Goal: Transaction & Acquisition: Purchase product/service

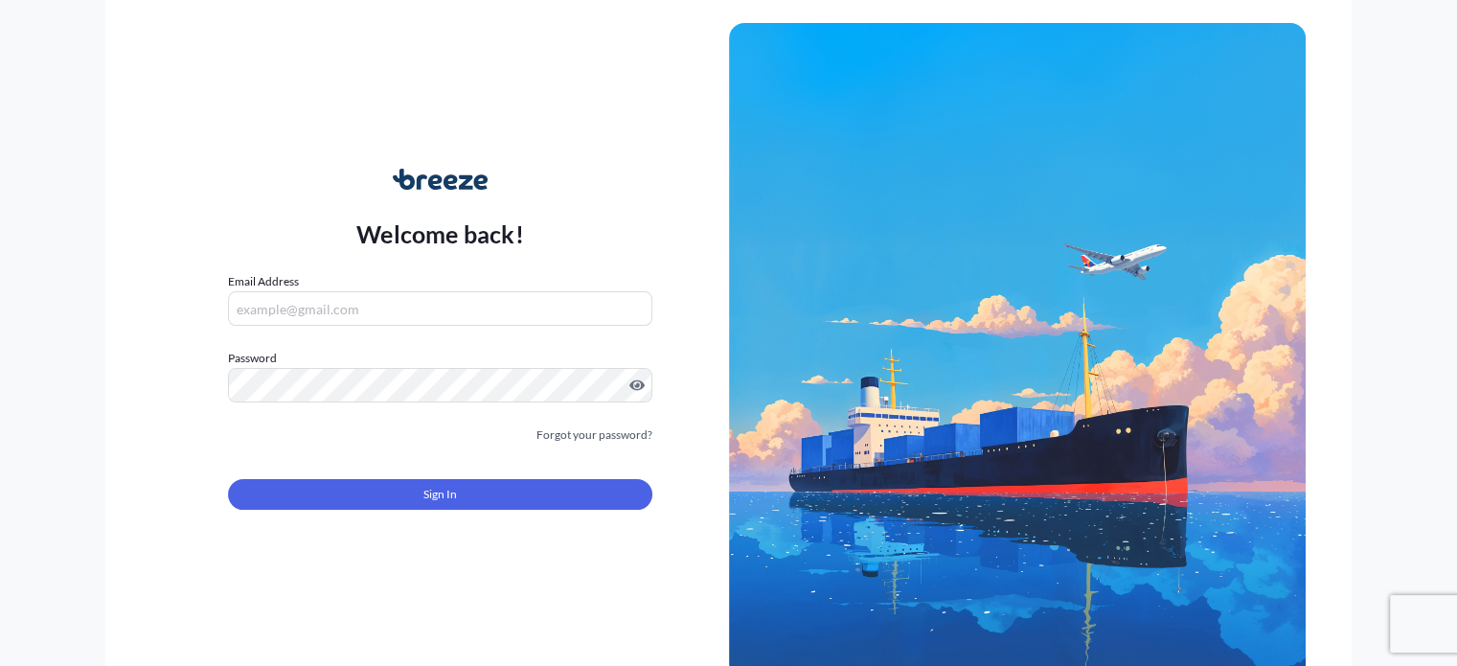
click at [379, 319] on input "Email Address" at bounding box center [439, 308] width 423 height 34
type input "[PERSON_NAME][EMAIL_ADDRESS][DOMAIN_NAME]"
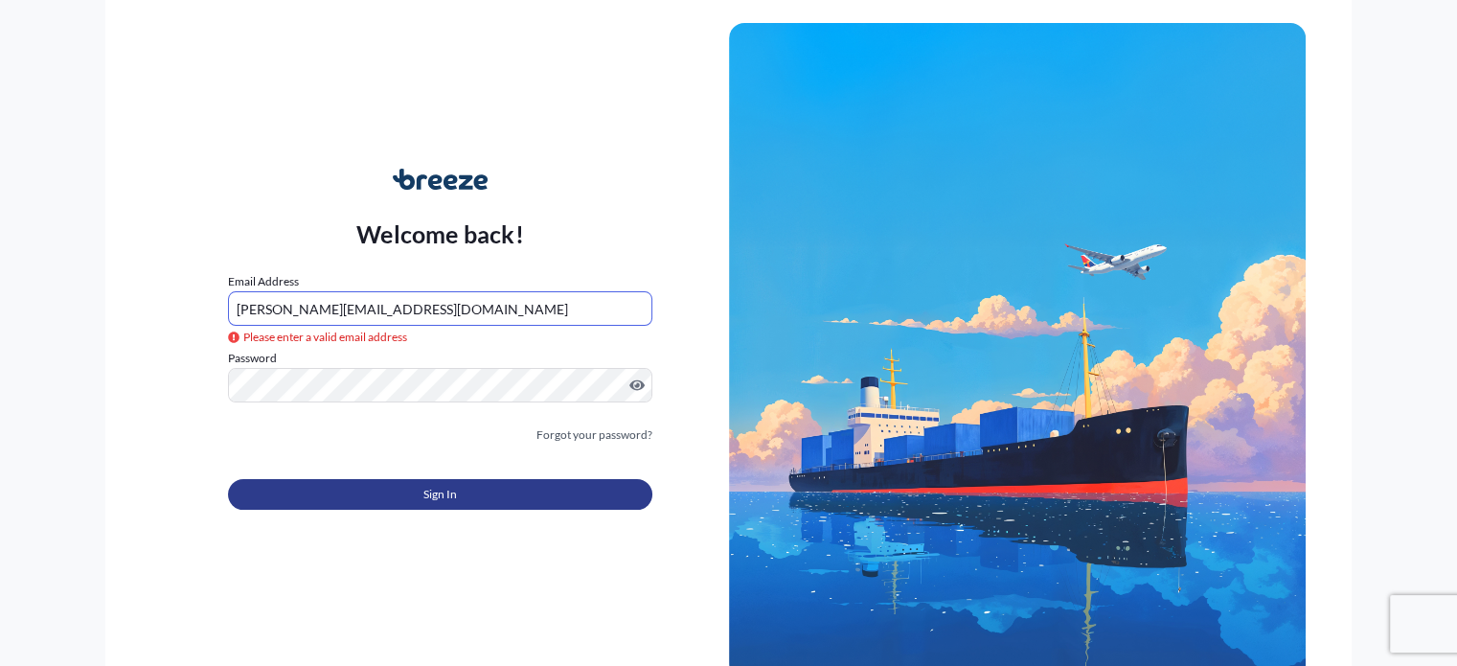
click at [431, 489] on span "Sign In" at bounding box center [440, 494] width 34 height 19
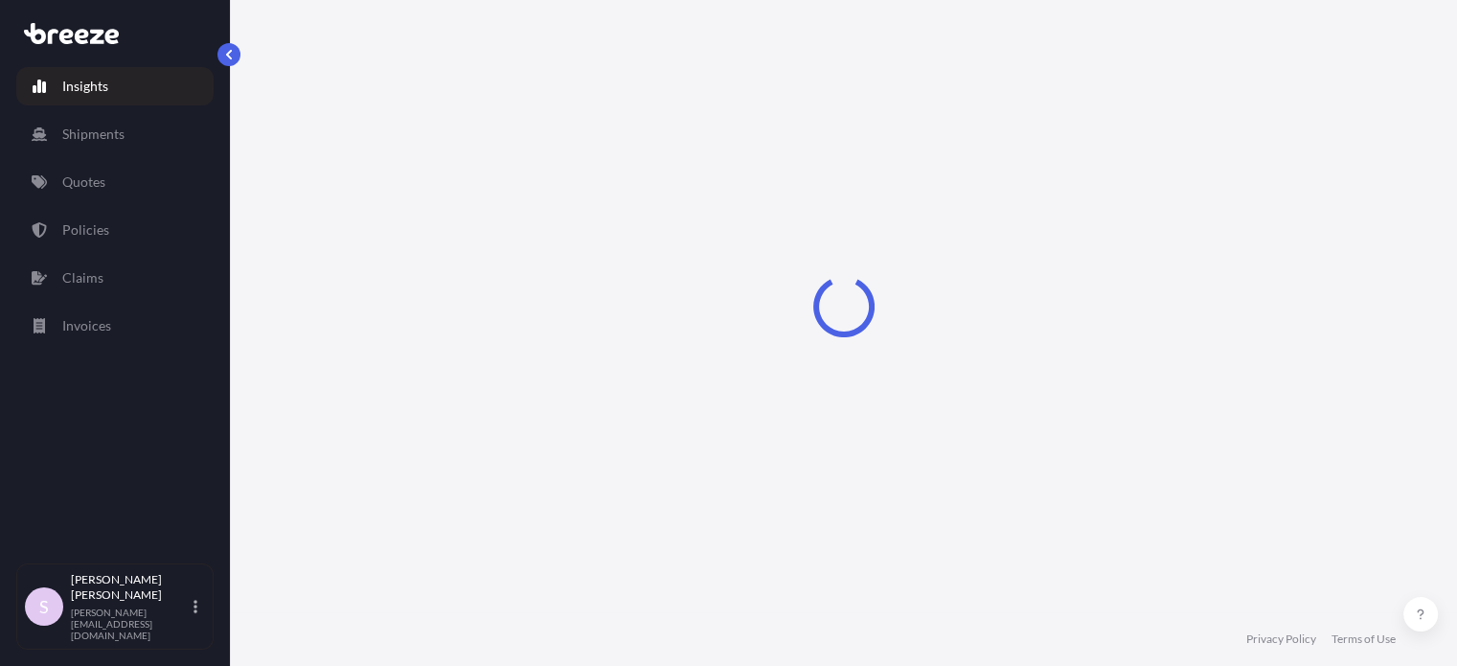
select select "2025"
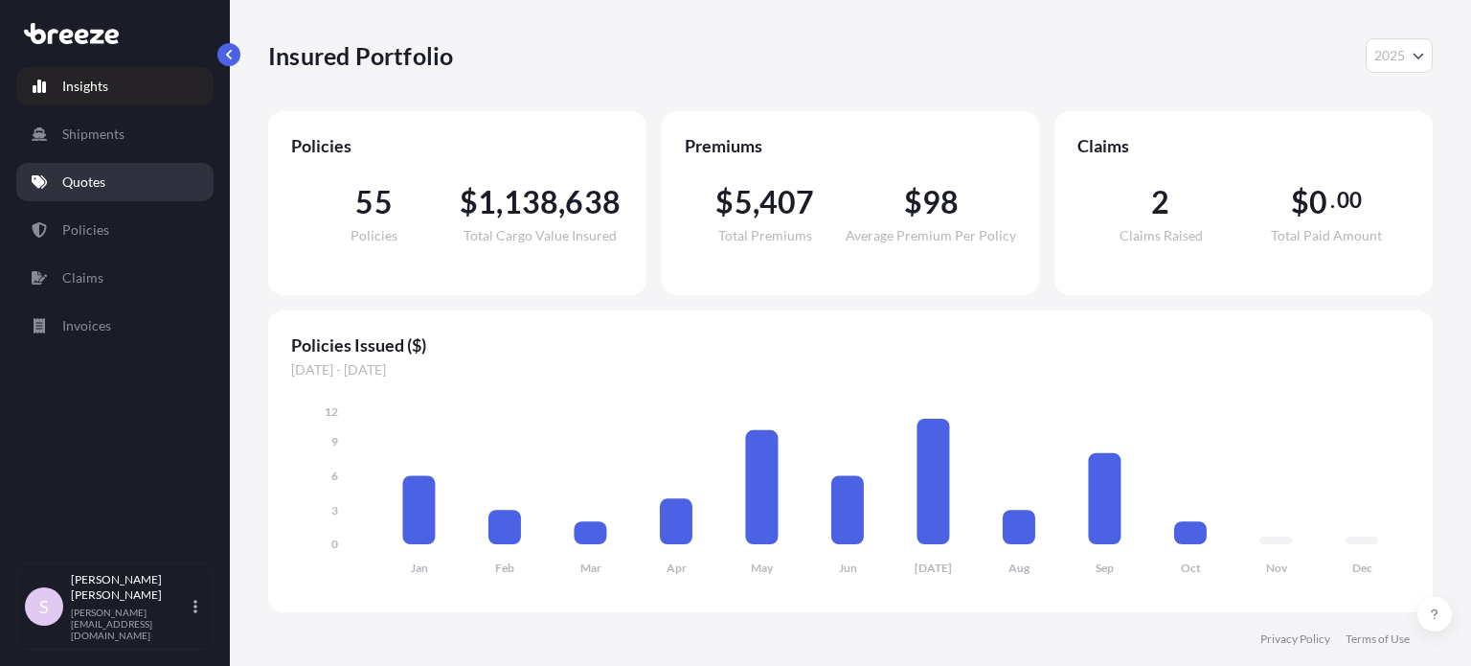
click at [98, 190] on p "Quotes" at bounding box center [83, 181] width 43 height 19
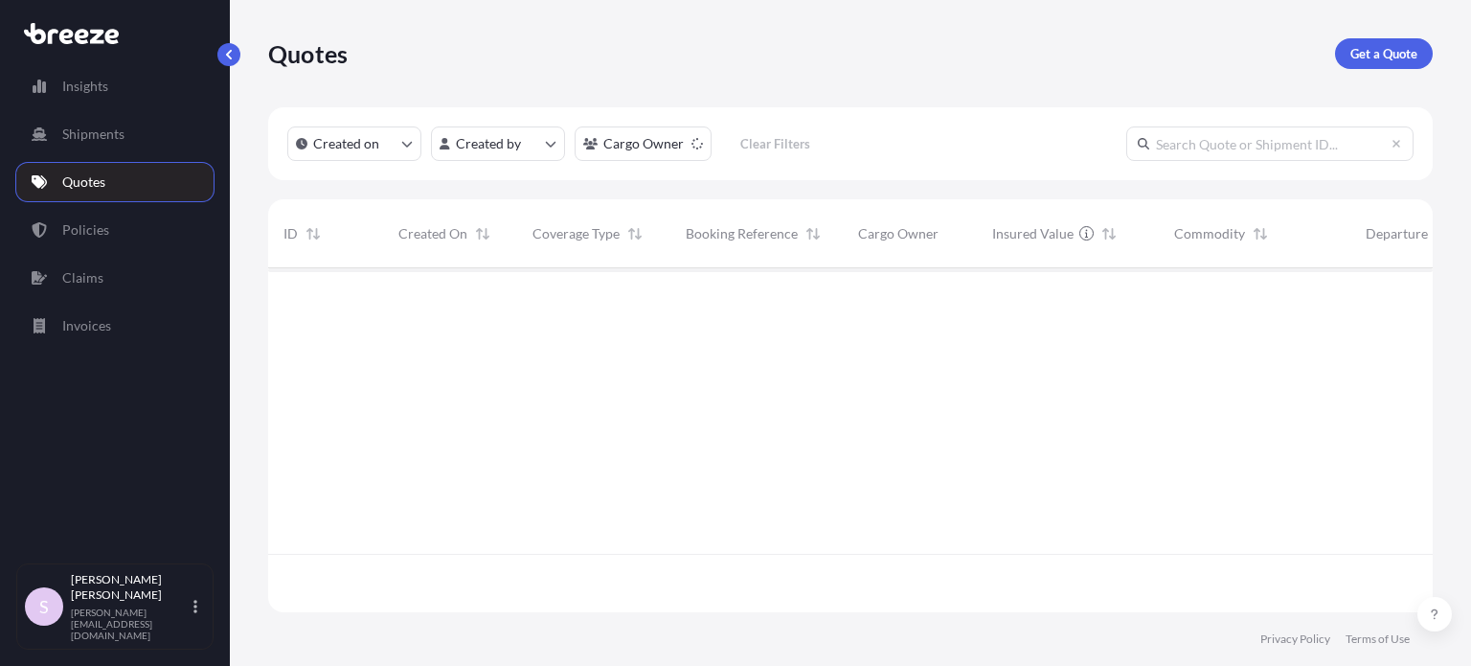
scroll to position [398, 1149]
click at [1335, 79] on div "Quotes Get a Quote" at bounding box center [850, 53] width 1165 height 107
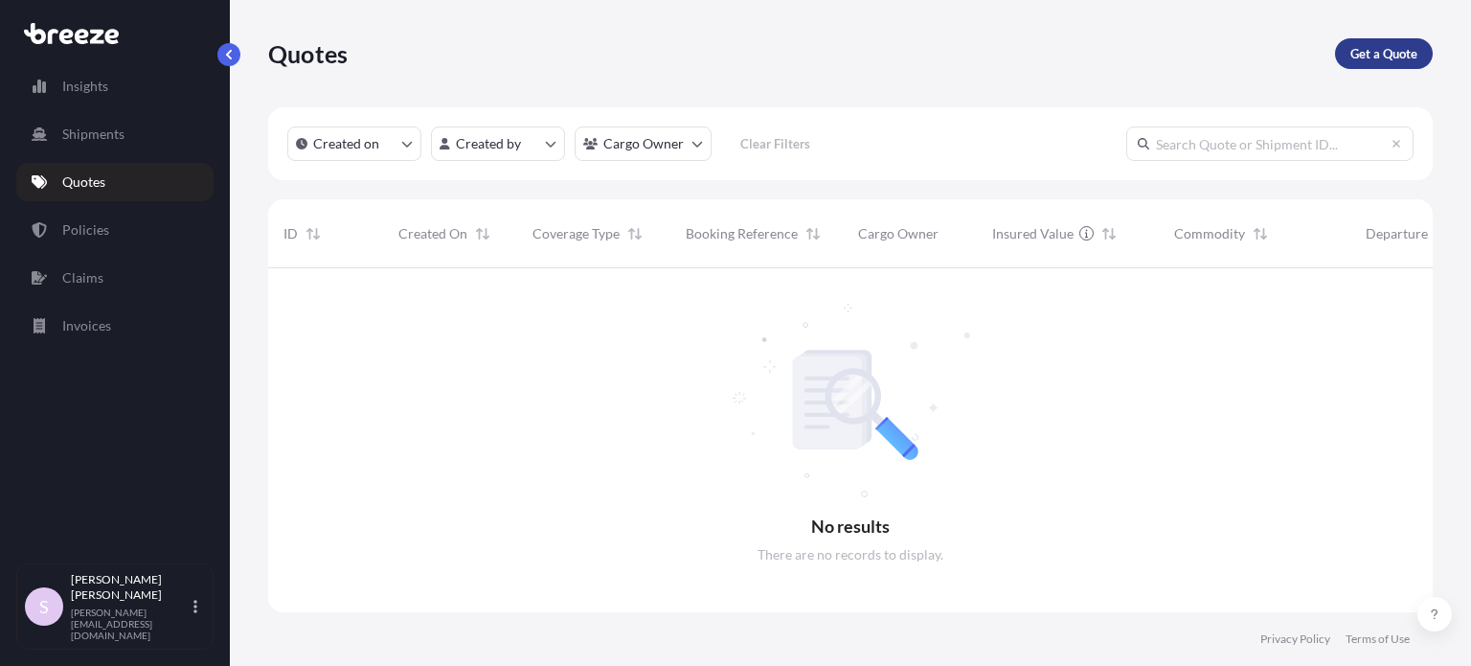
click at [1377, 45] on p "Get a Quote" at bounding box center [1384, 53] width 67 height 19
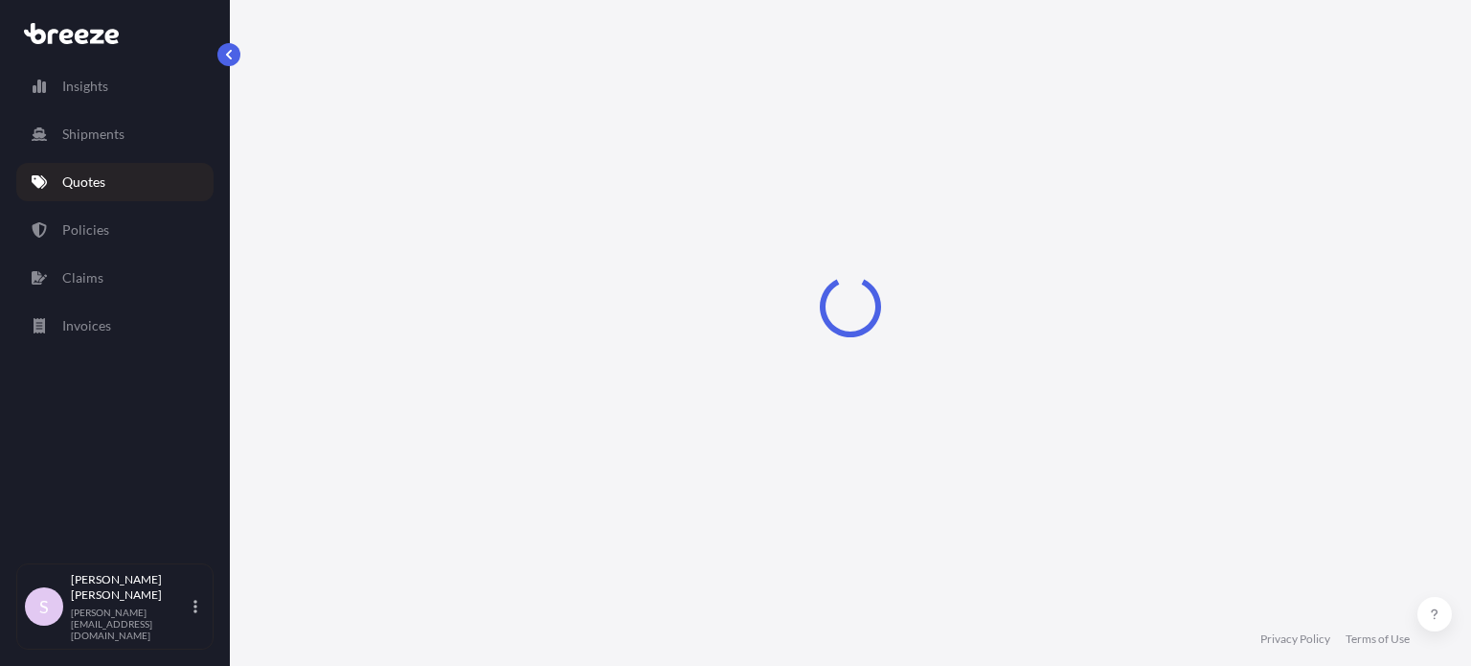
scroll to position [31, 0]
select select "Sea"
select select "1"
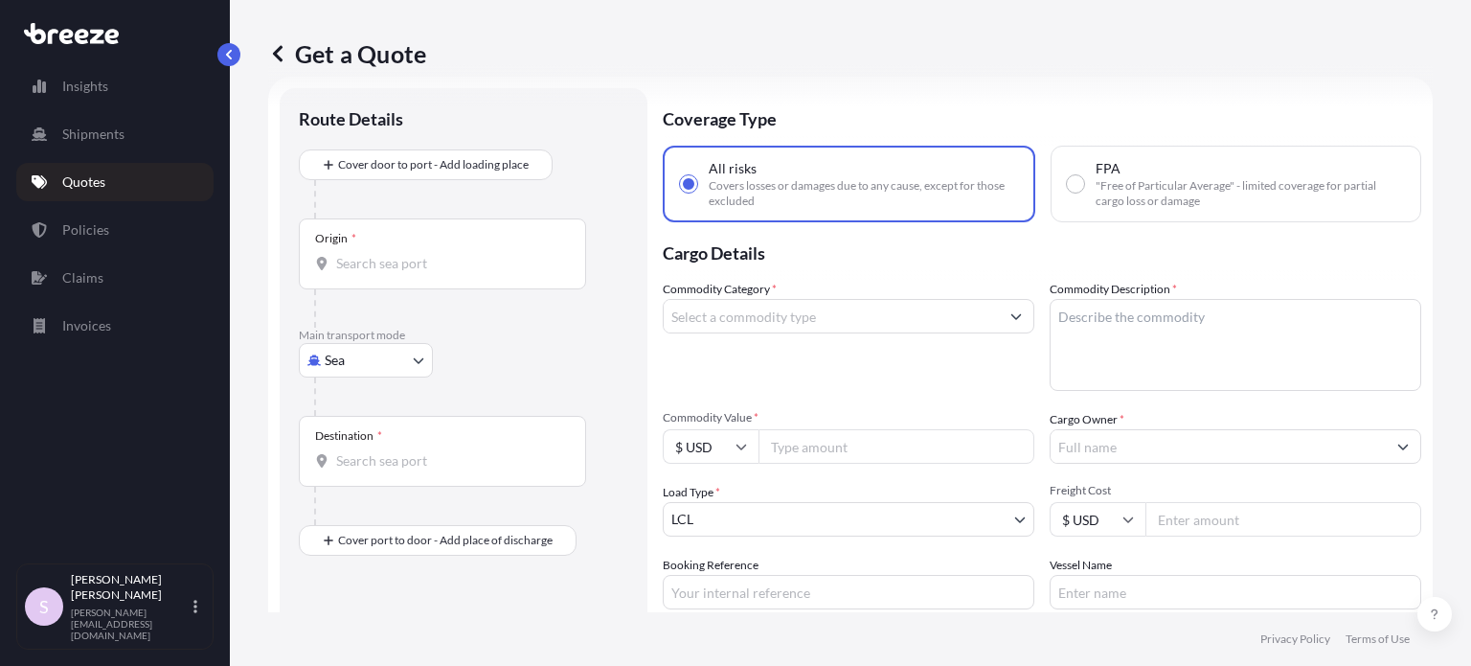
click at [1110, 183] on span ""Free of Particular Average" - limited coverage for partial cargo loss or damage" at bounding box center [1250, 193] width 309 height 31
click at [1084, 183] on input "FPA "Free of Particular Average" - limited coverage for partial cargo loss or d…" at bounding box center [1075, 183] width 17 height 17
radio input "true"
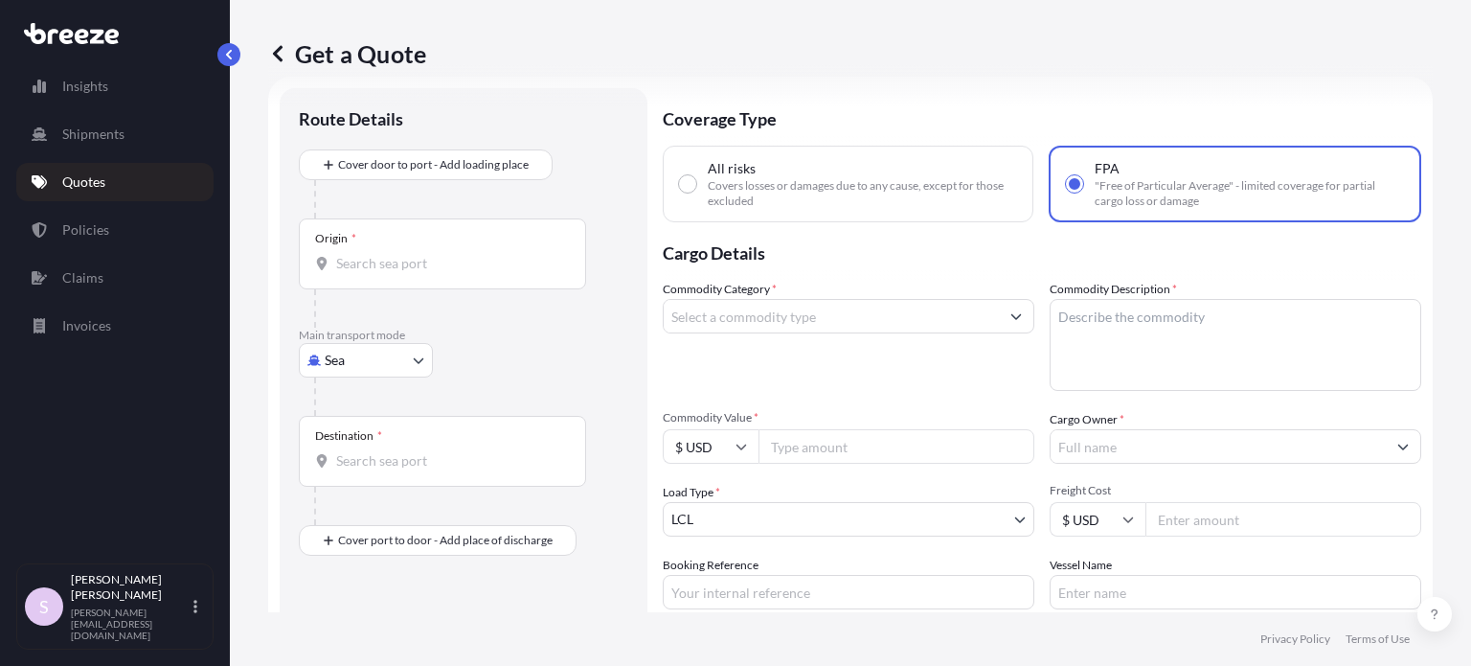
click at [824, 317] on input "Commodity Category *" at bounding box center [831, 316] width 335 height 34
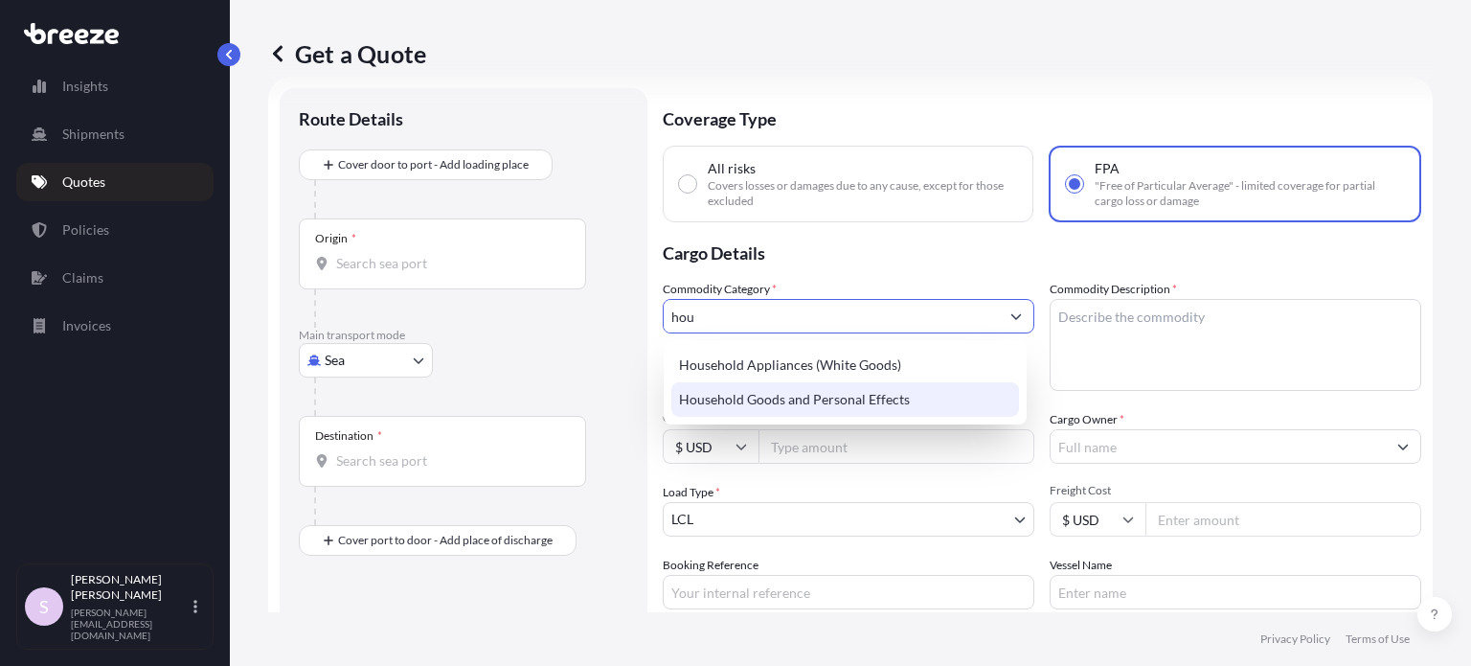
click at [787, 403] on div "Household Goods and Personal Effects" at bounding box center [845, 399] width 348 height 34
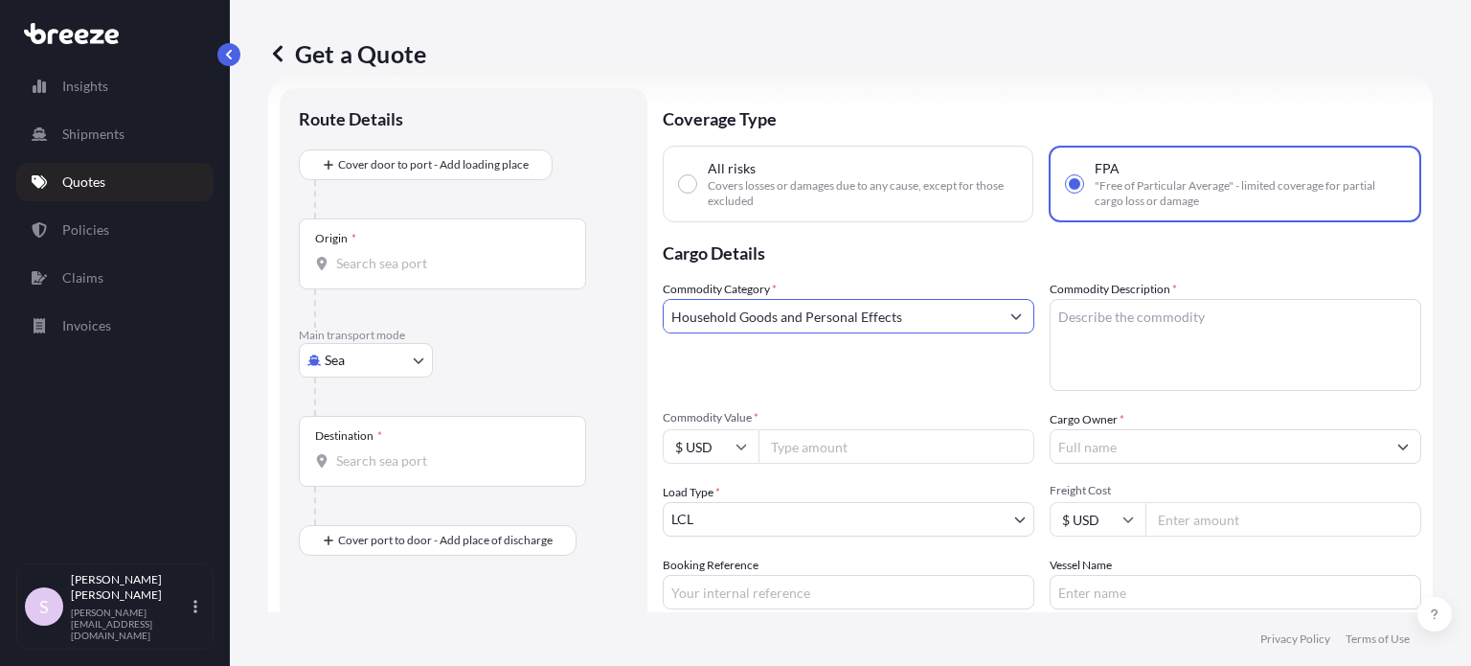
type input "Household Goods and Personal Effects"
click at [1165, 334] on textarea "Commodity Description *" at bounding box center [1236, 345] width 372 height 92
paste textarea "5 pallets of Used HHG"
type textarea "5 pallets of Used HHG"
click at [834, 442] on input "Commodity Value *" at bounding box center [897, 446] width 276 height 34
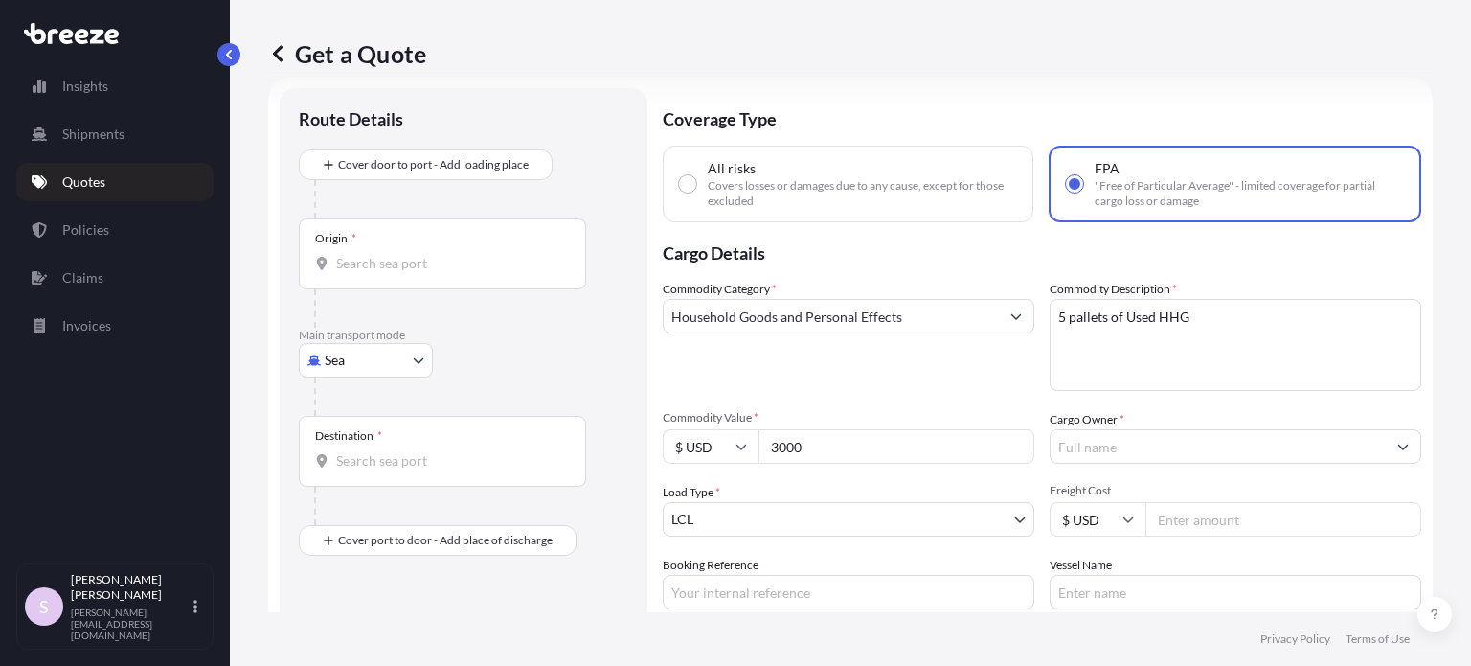
type input "3000"
click at [1136, 445] on input "Cargo Owner *" at bounding box center [1218, 446] width 335 height 34
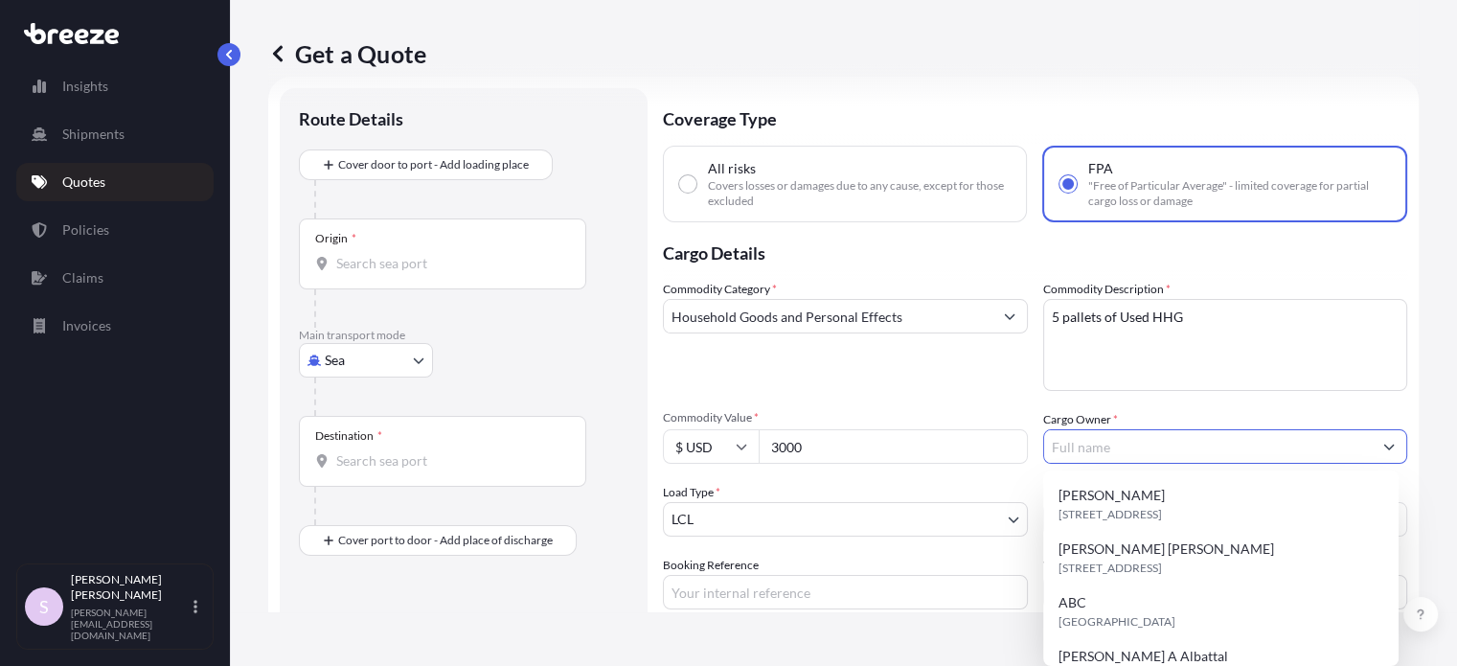
paste input "[PERSON_NAME]"
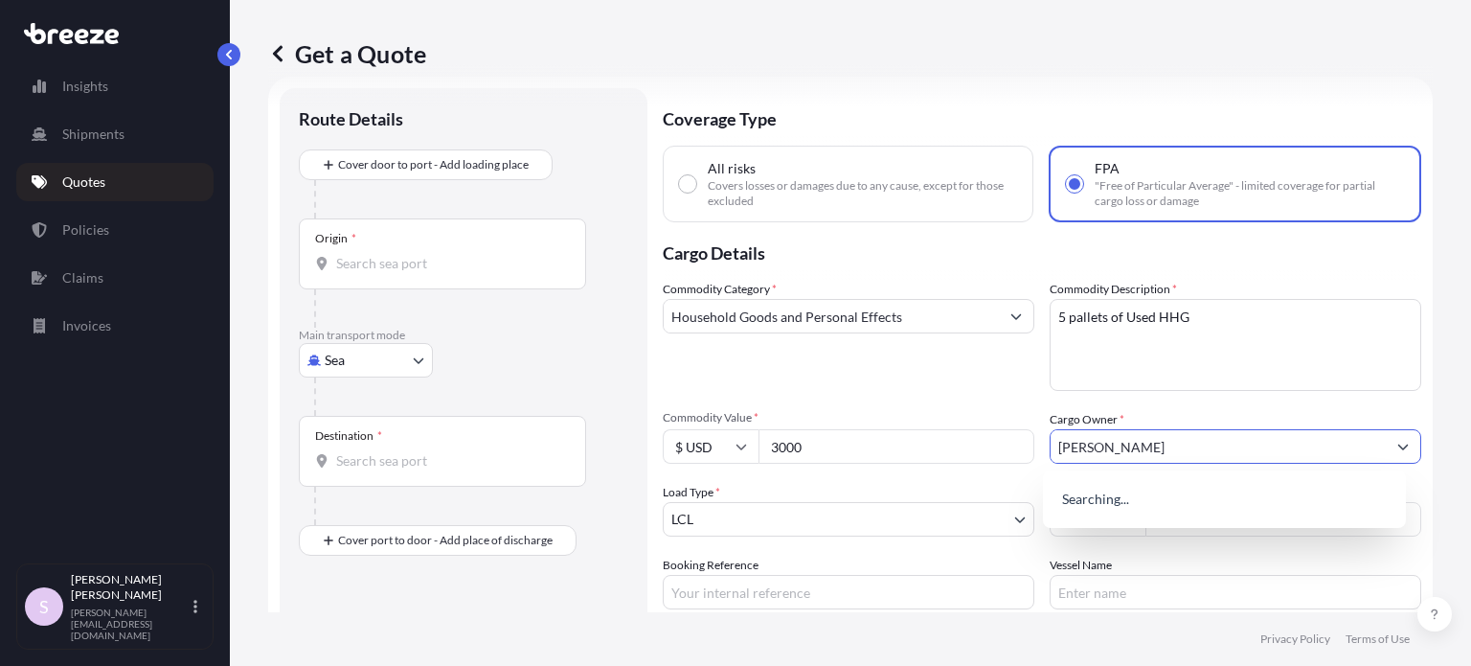
type input "[PERSON_NAME]"
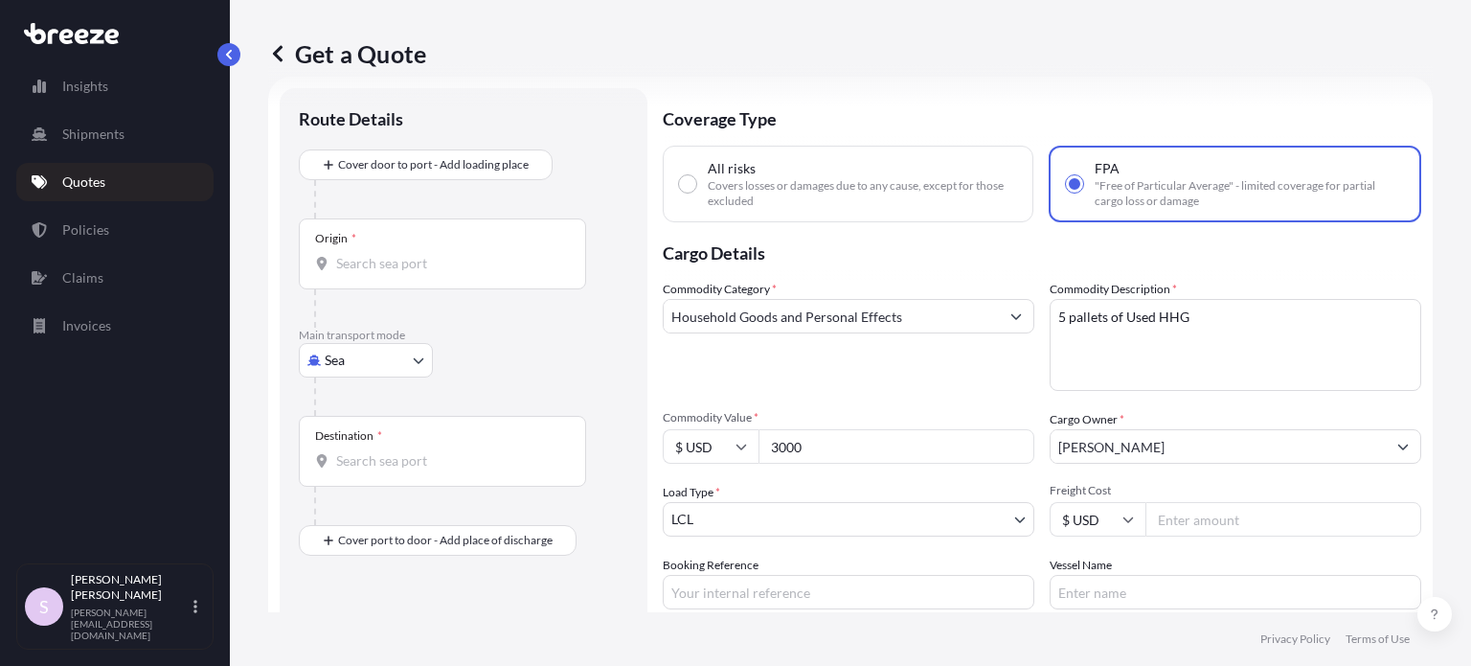
click at [985, 396] on div "Commodity Category * Household Goods and Personal Effects Commodity Description…" at bounding box center [1042, 445] width 759 height 330
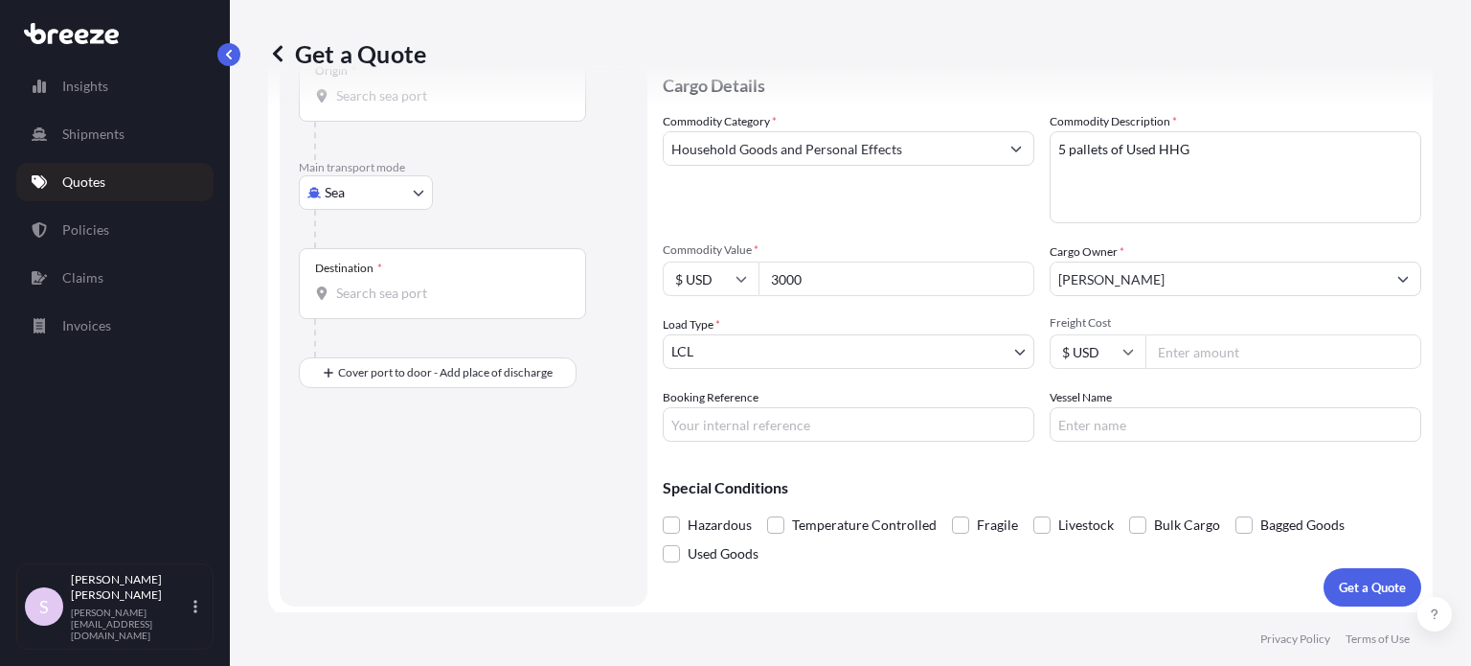
scroll to position [203, 0]
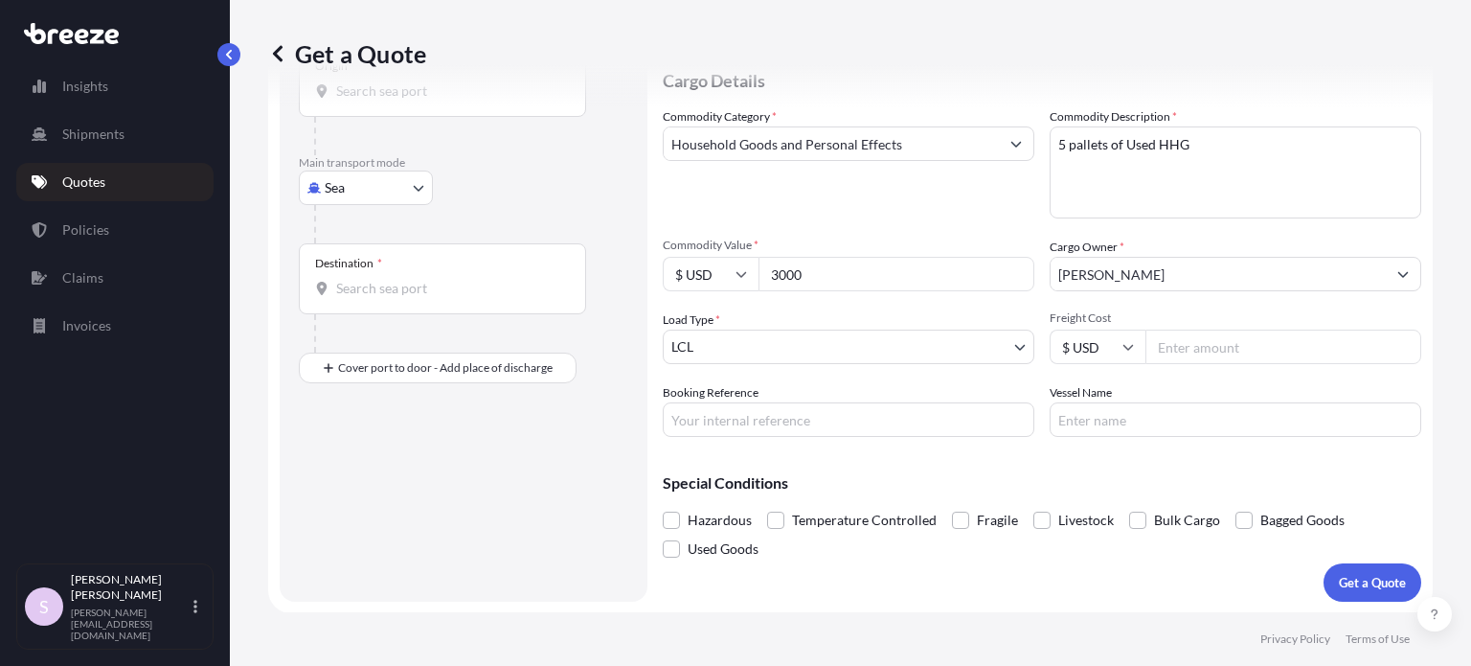
click at [833, 413] on input "Booking Reference" at bounding box center [849, 419] width 372 height 34
paste input "ASST256104"
paste input "016604"
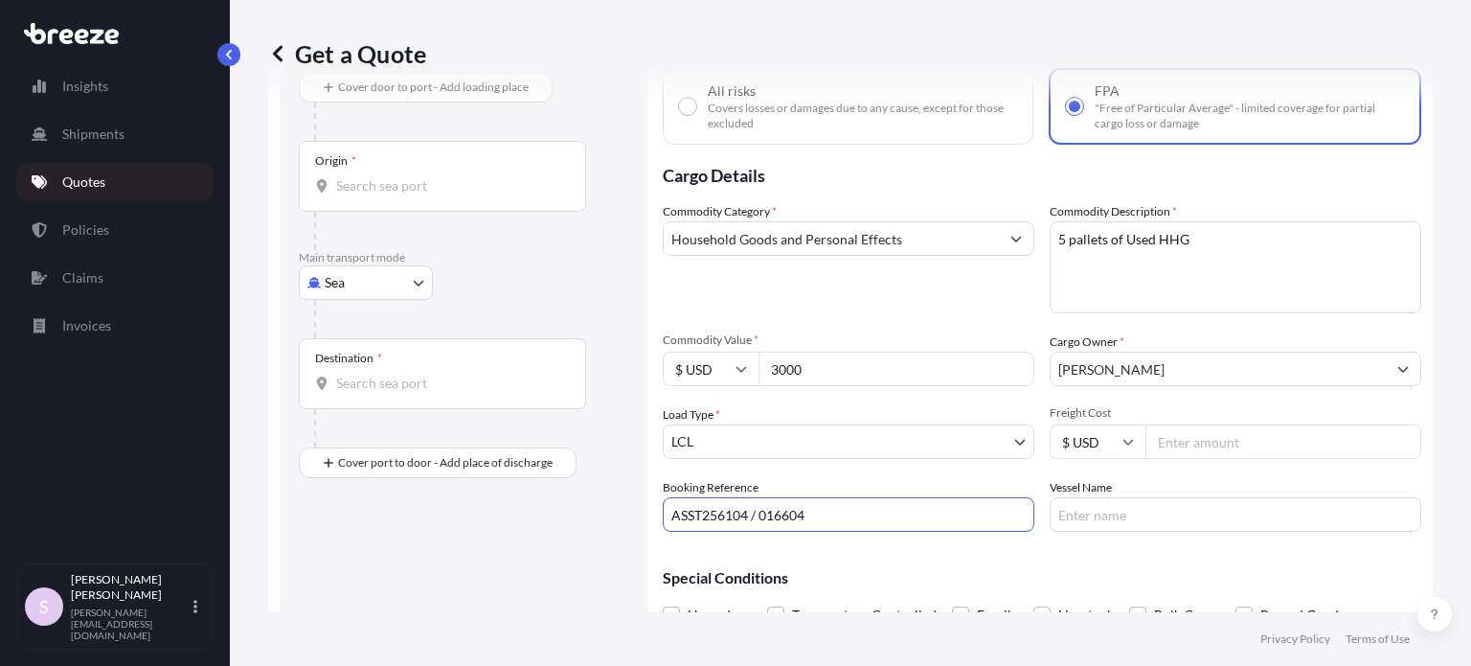
scroll to position [11, 0]
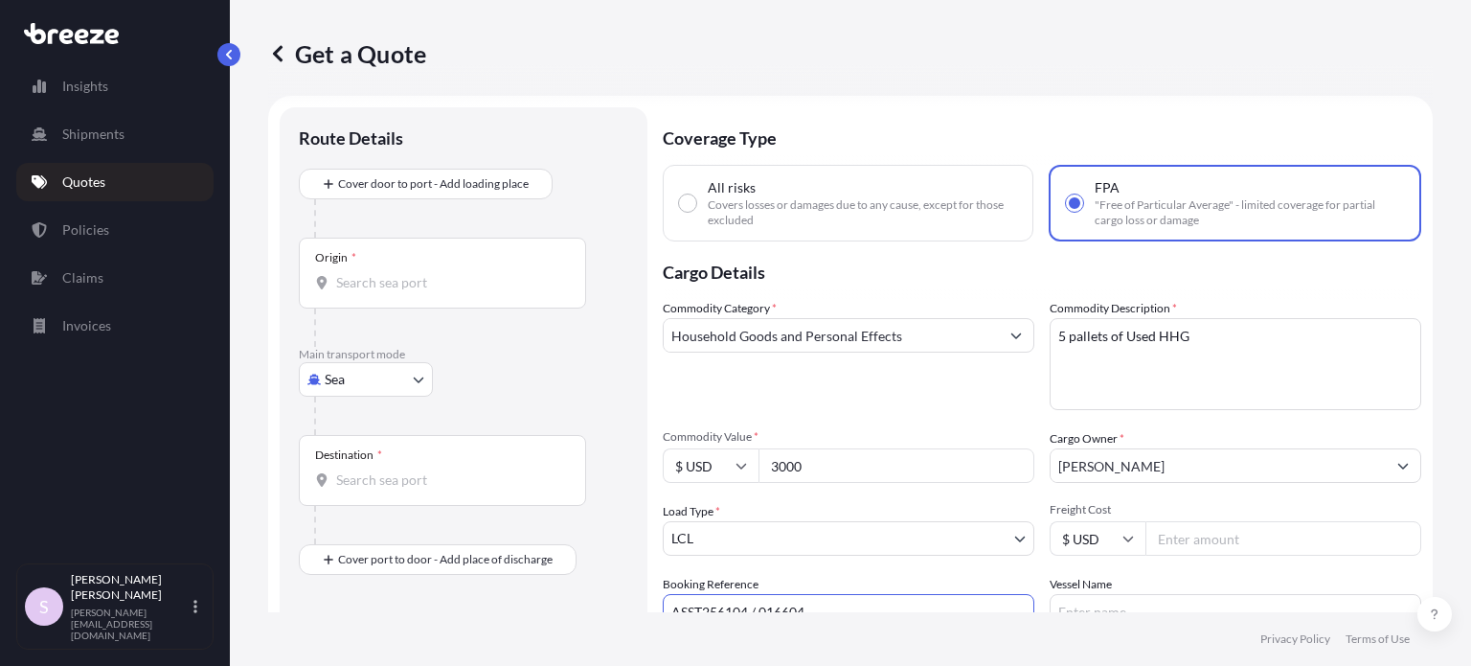
type input "ASST256104 / 016604"
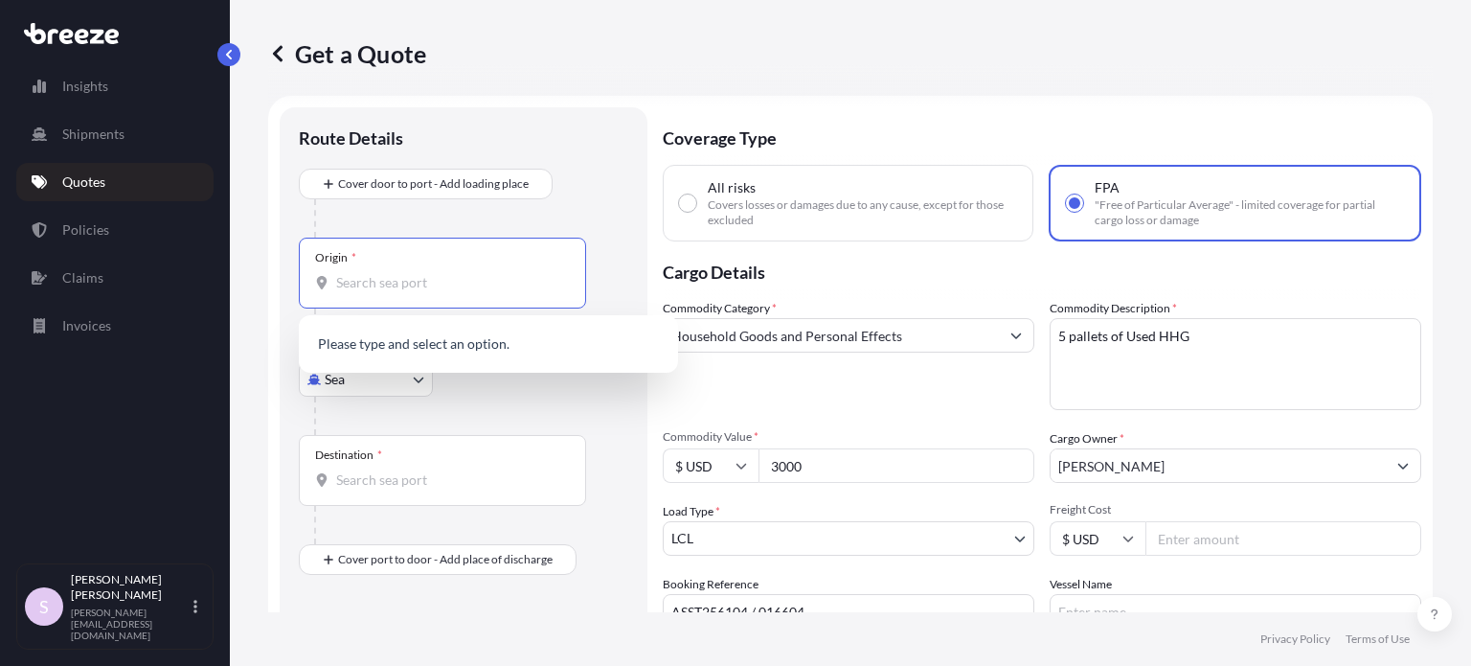
click at [464, 278] on input "Origin *" at bounding box center [449, 282] width 226 height 19
paste input "[GEOGRAPHIC_DATA]"
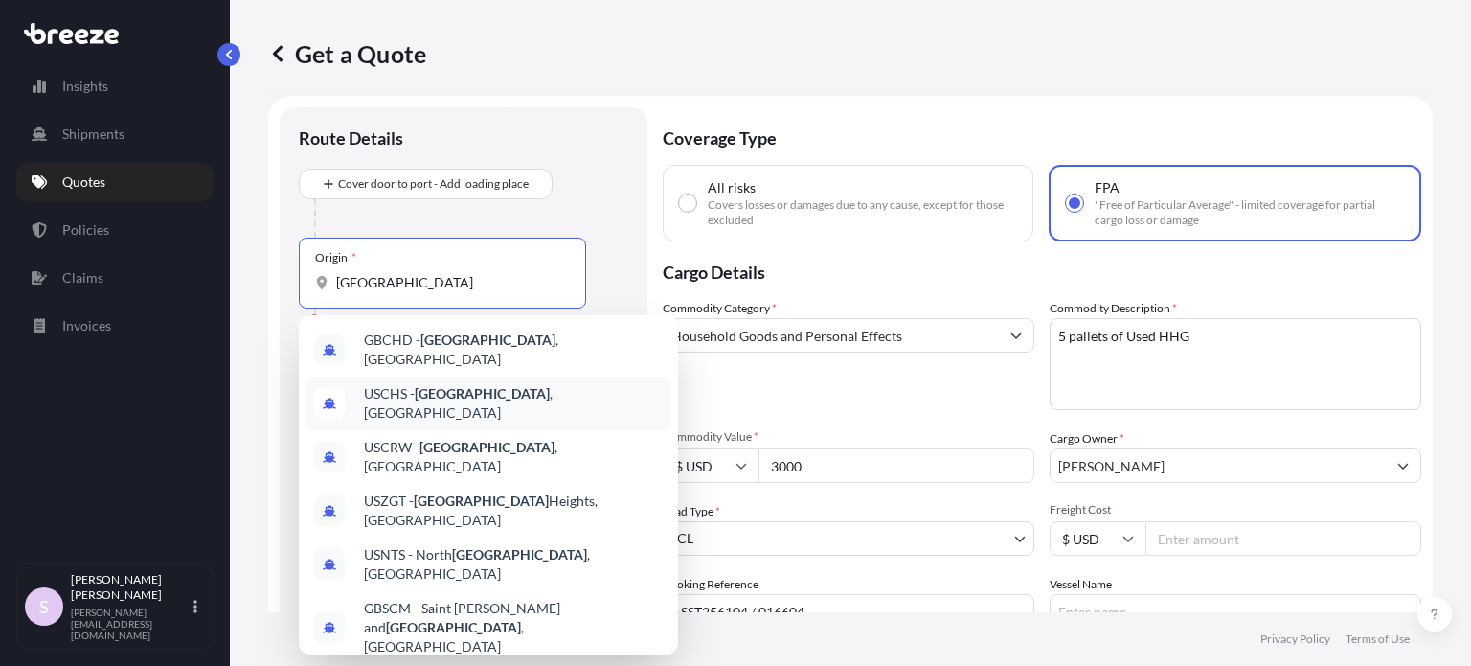
click at [513, 392] on span "USCHS - [GEOGRAPHIC_DATA] , [GEOGRAPHIC_DATA]" at bounding box center [513, 403] width 299 height 38
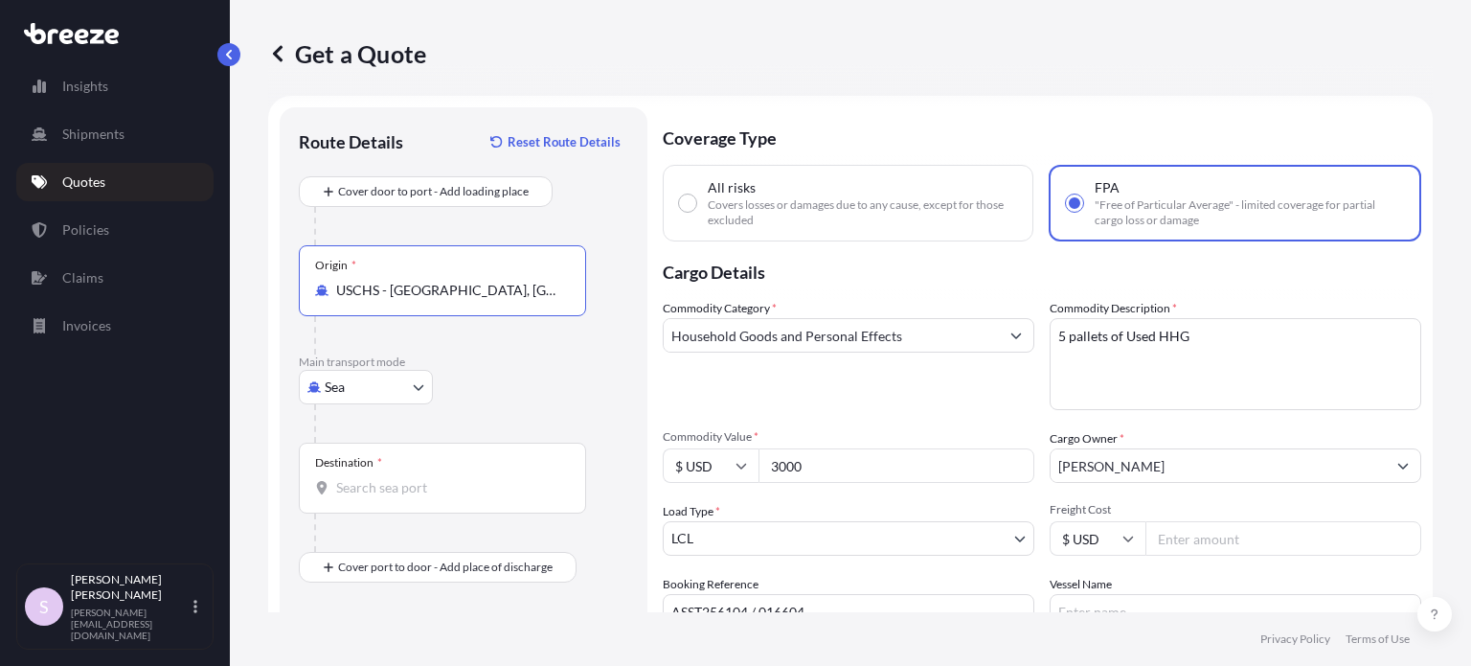
type input "USCHS - [GEOGRAPHIC_DATA], [GEOGRAPHIC_DATA]"
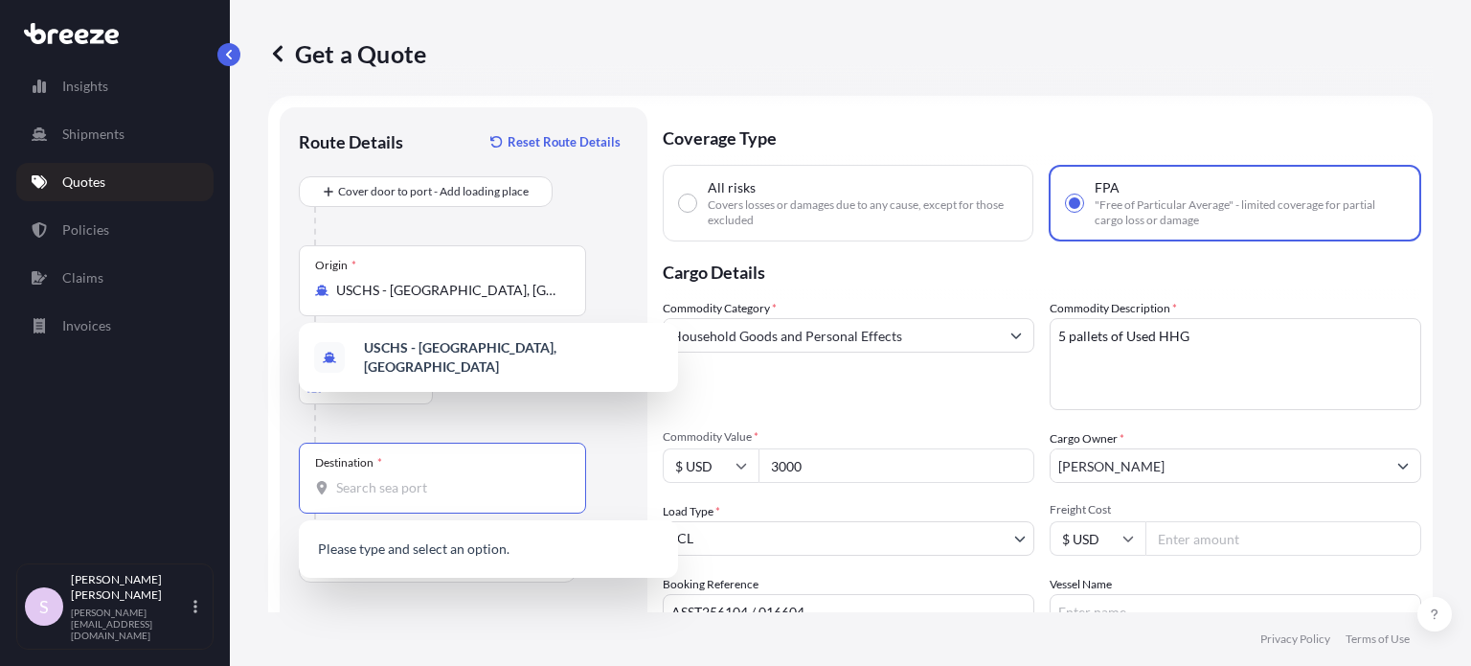
click at [391, 482] on input "Destination *" at bounding box center [449, 487] width 226 height 19
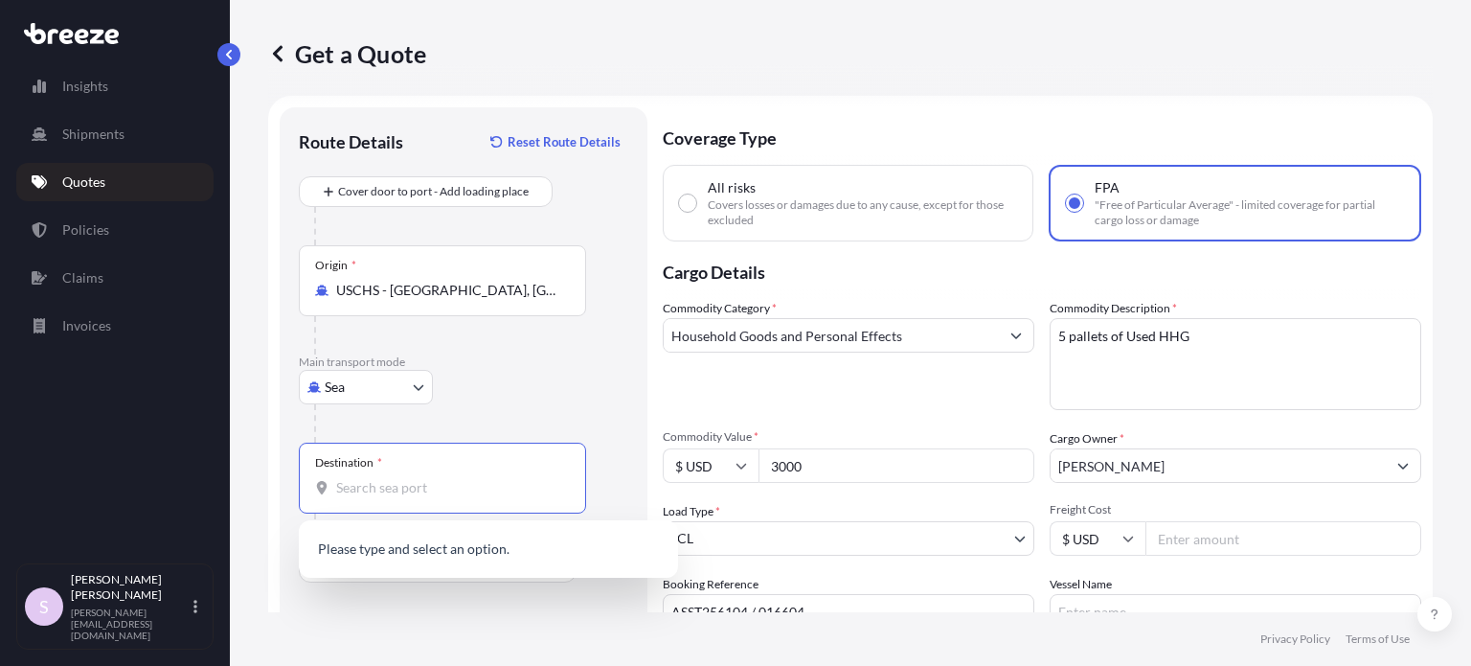
paste input "[GEOGRAPHIC_DATA]"
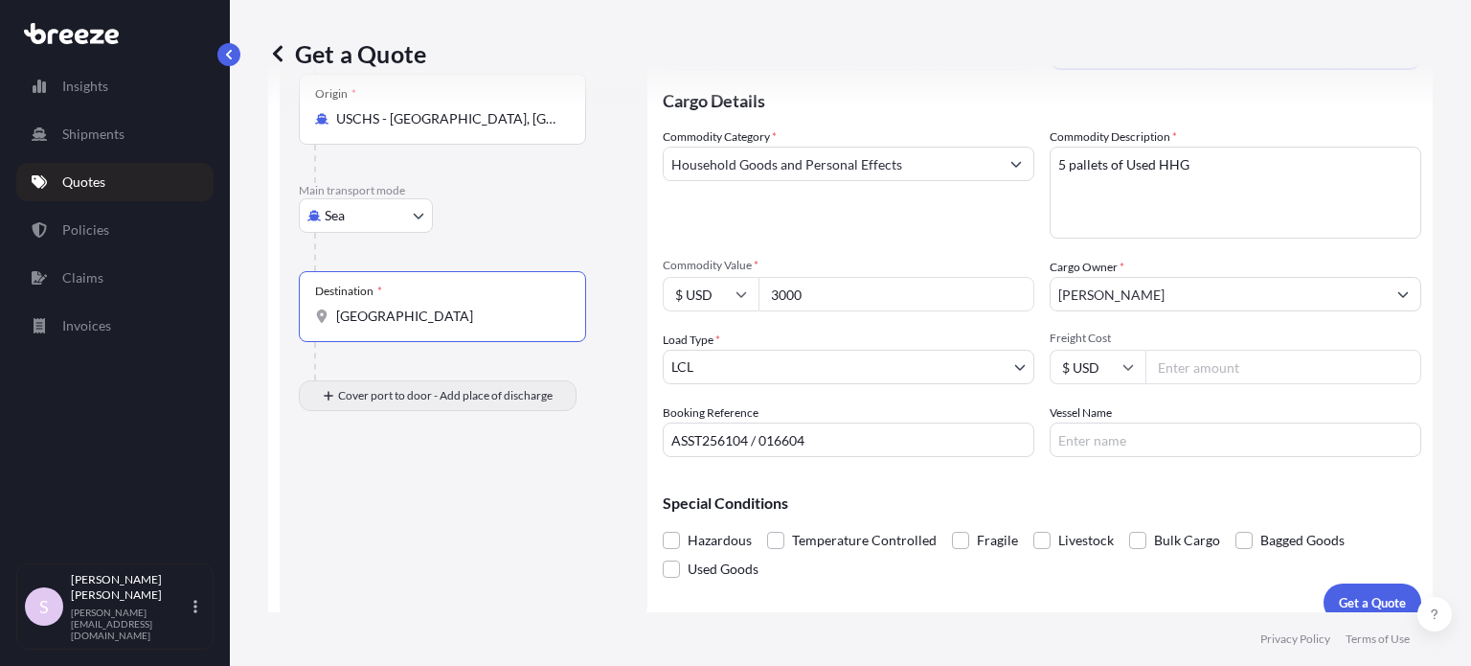
scroll to position [203, 0]
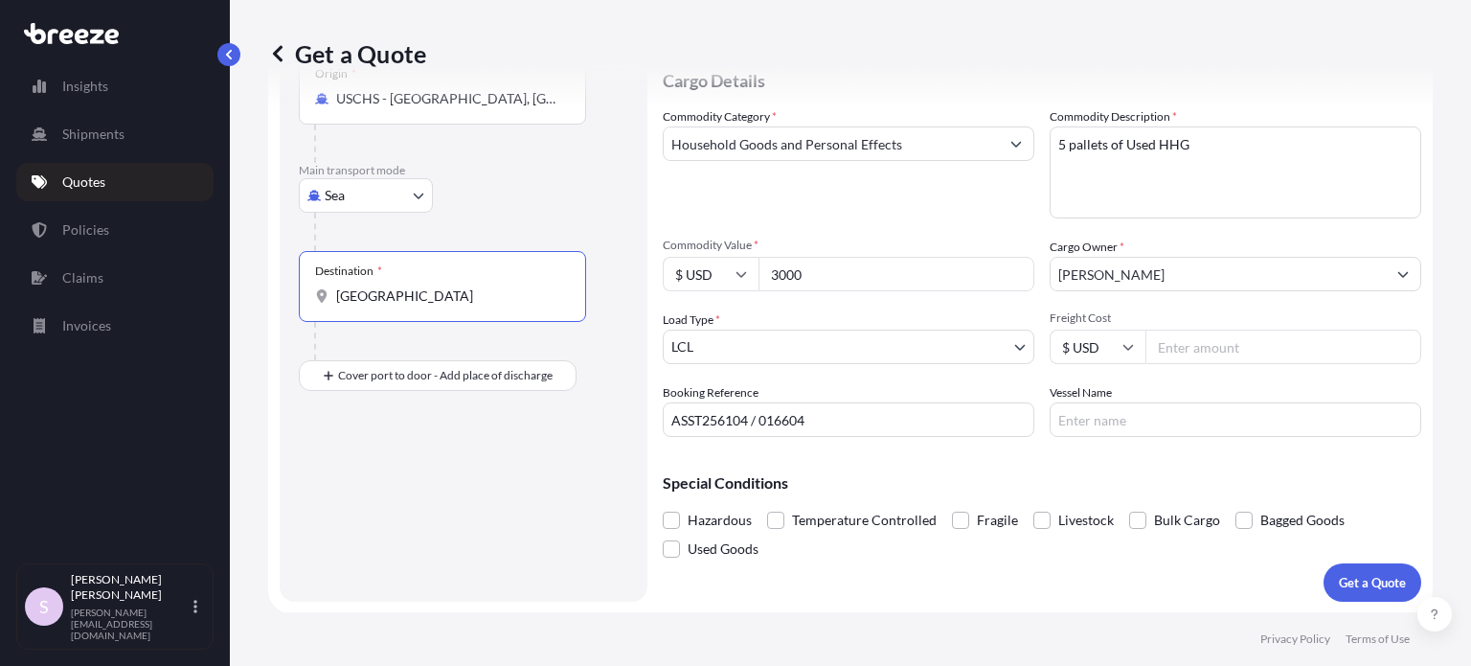
click at [461, 292] on input "[GEOGRAPHIC_DATA]" at bounding box center [449, 295] width 226 height 19
type input "GBSOU - [GEOGRAPHIC_DATA], [GEOGRAPHIC_DATA]"
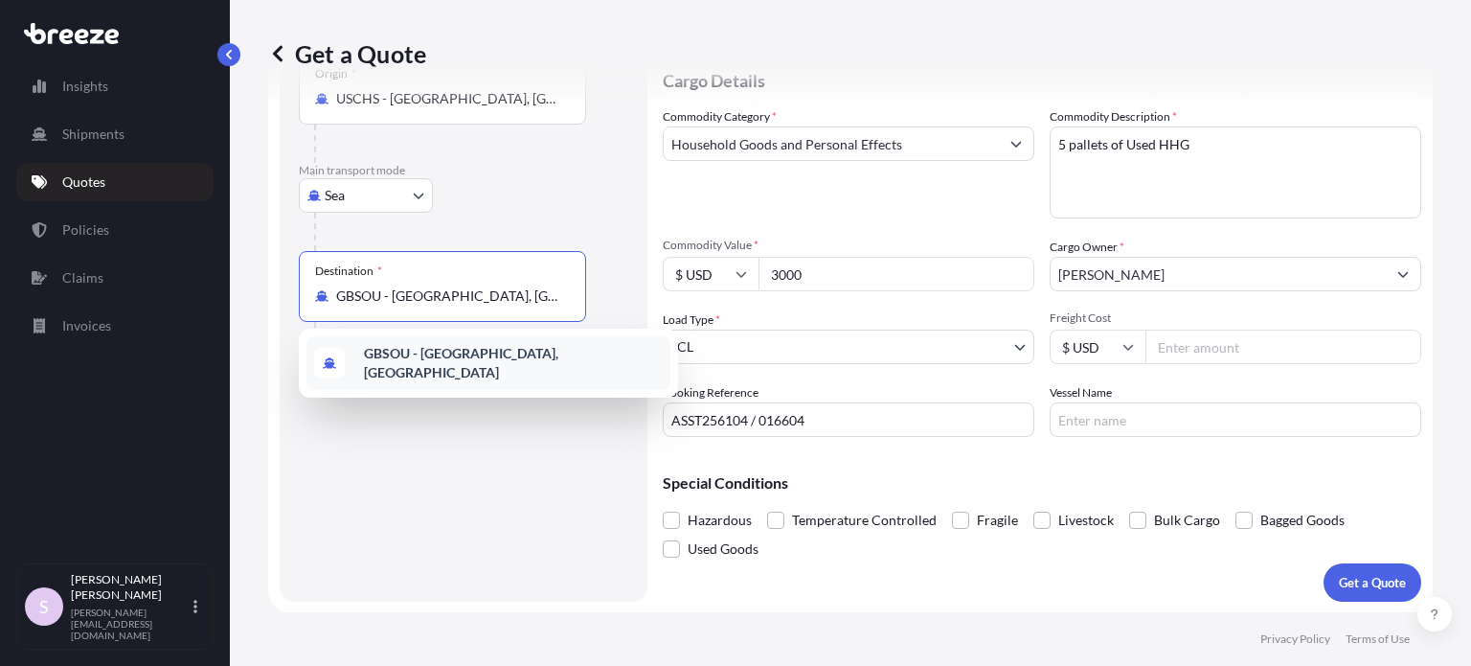
click at [498, 463] on div "Route Details Reset Route Details Cover door to port - Add loading place Place …" at bounding box center [464, 259] width 330 height 648
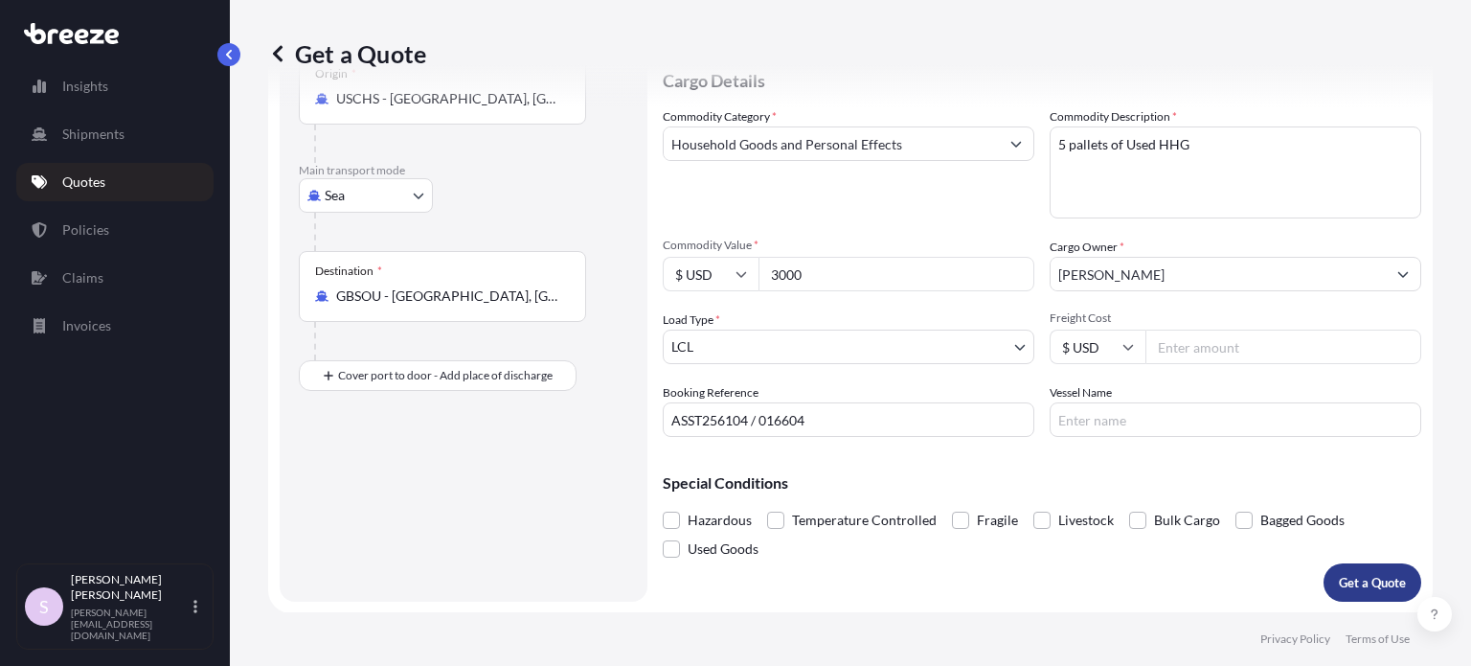
click at [1339, 578] on p "Get a Quote" at bounding box center [1372, 582] width 67 height 19
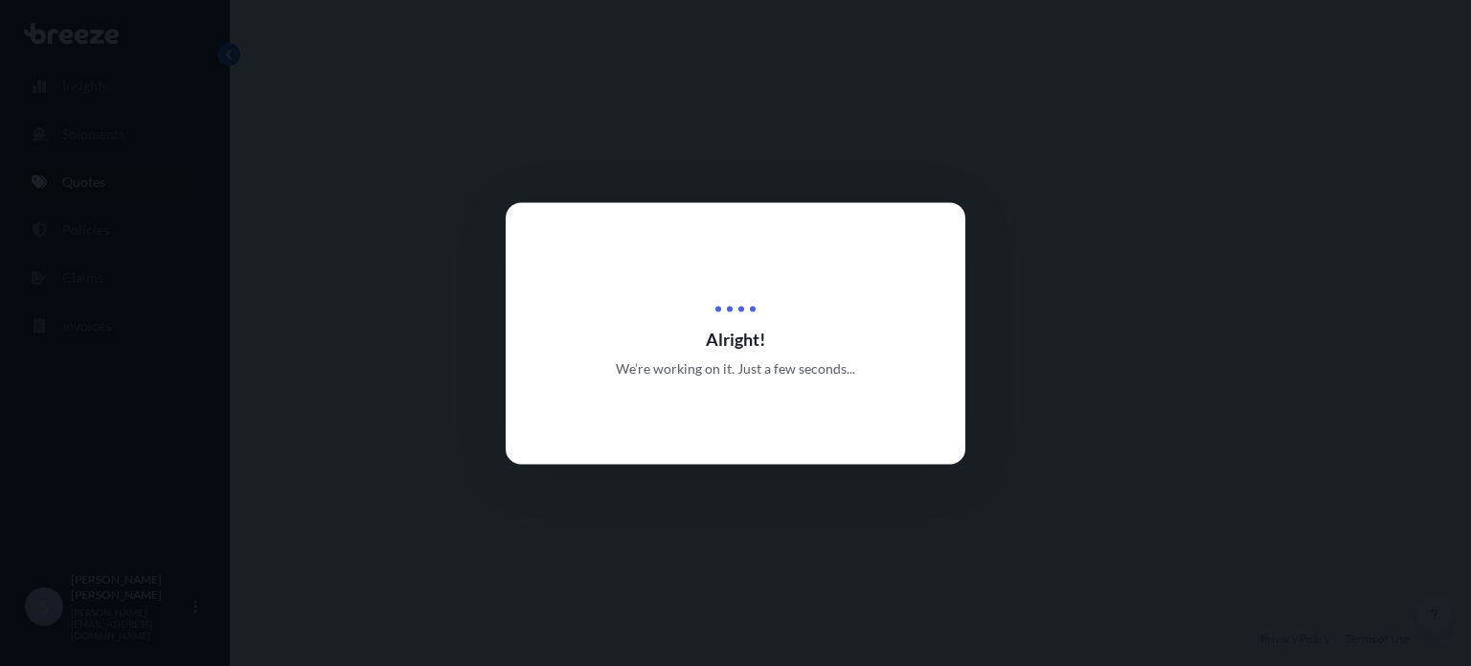
select select "Sea"
select select "1"
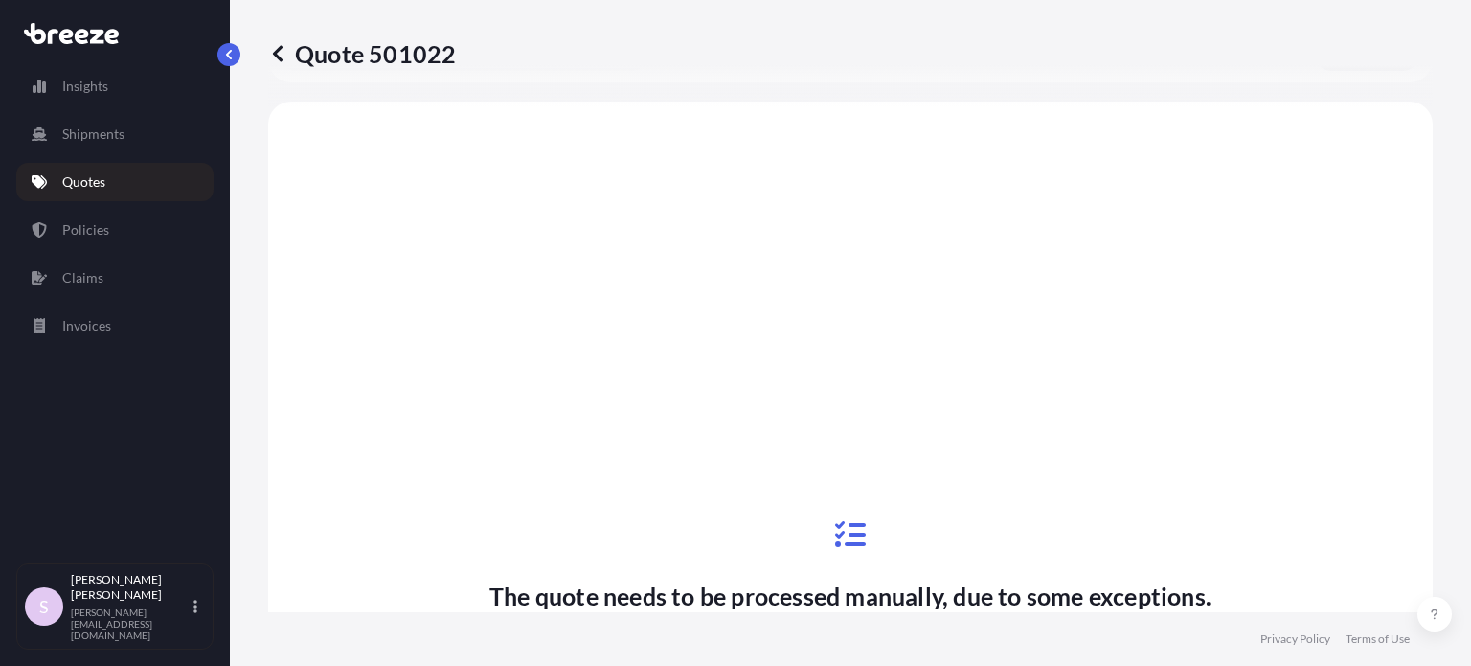
scroll to position [739, 0]
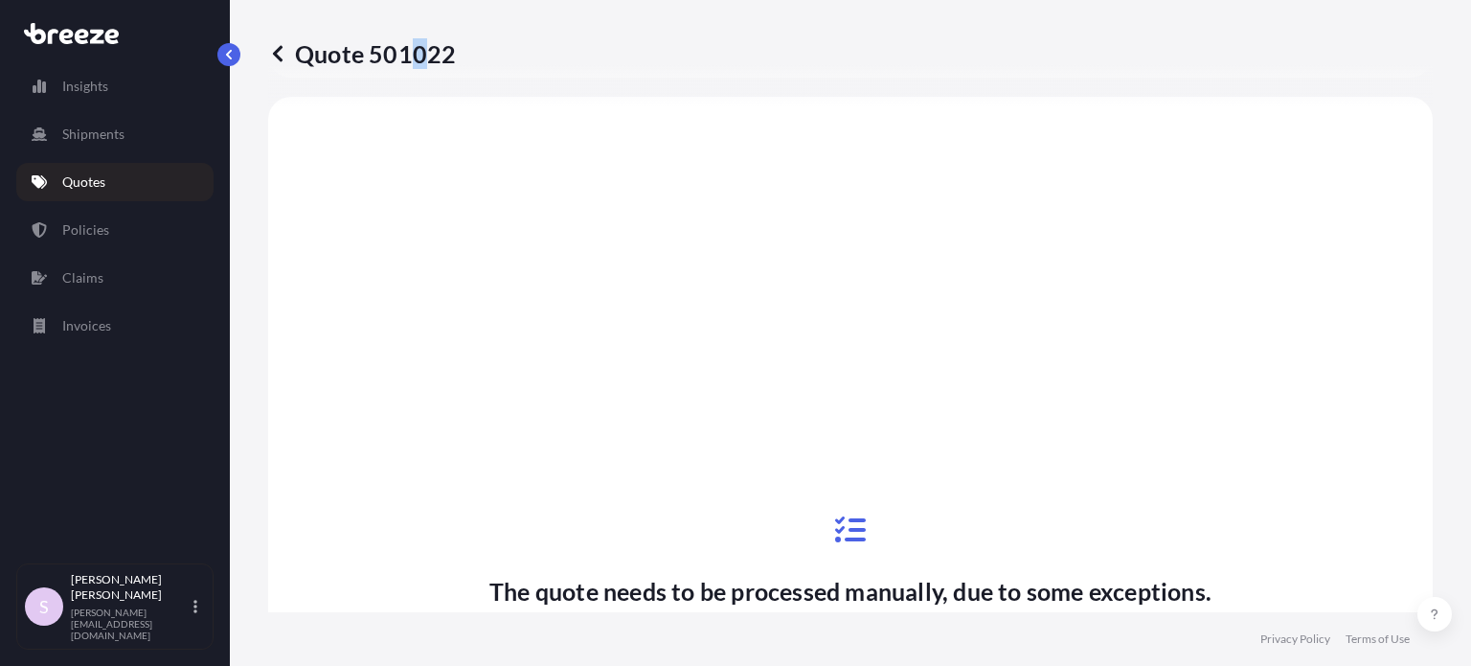
click at [418, 54] on p "Quote 501022" at bounding box center [362, 53] width 188 height 31
click at [418, 53] on p "Quote 501022" at bounding box center [362, 53] width 188 height 31
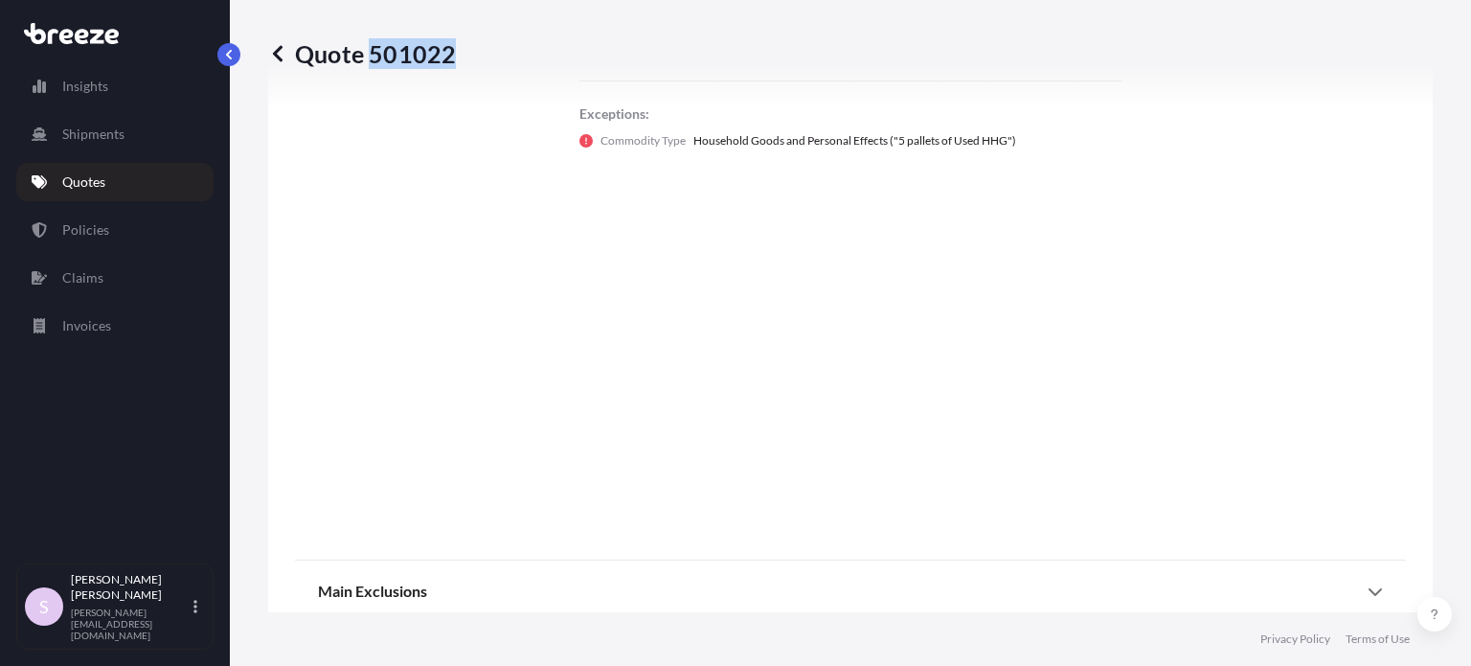
scroll to position [1353, 0]
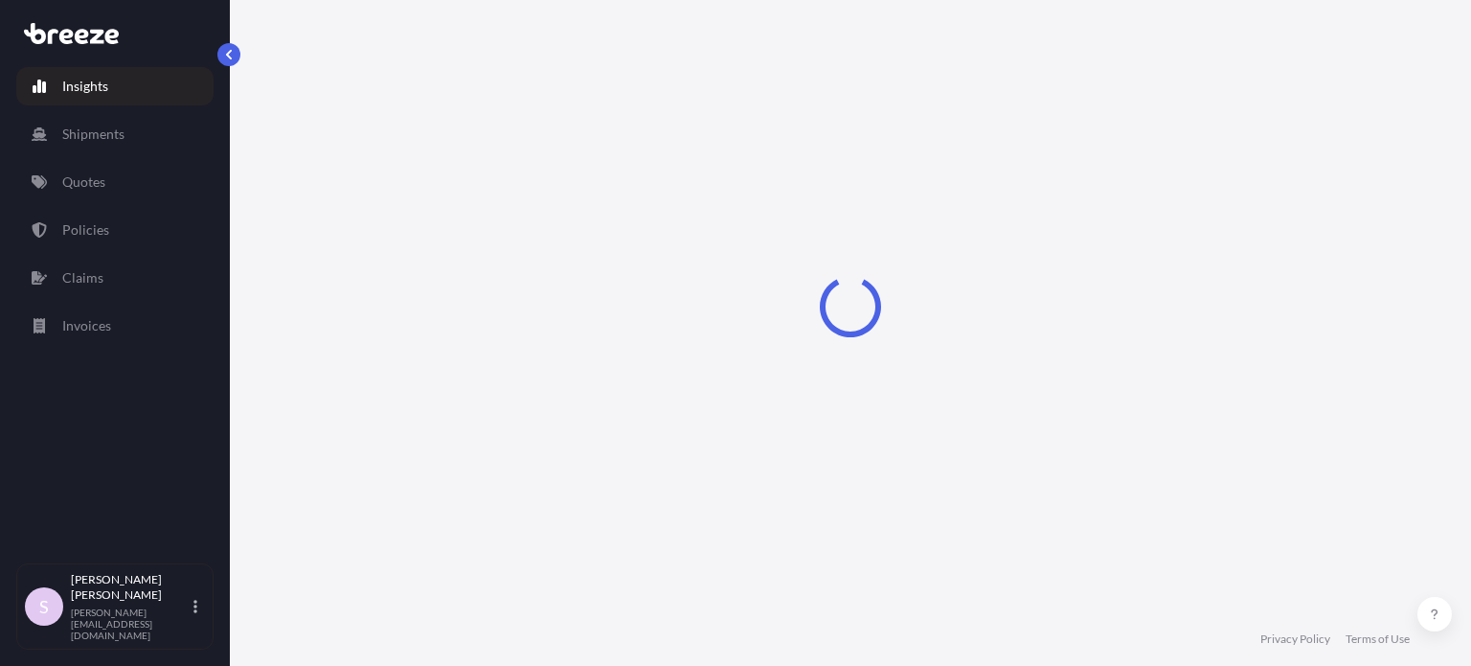
select select "2025"
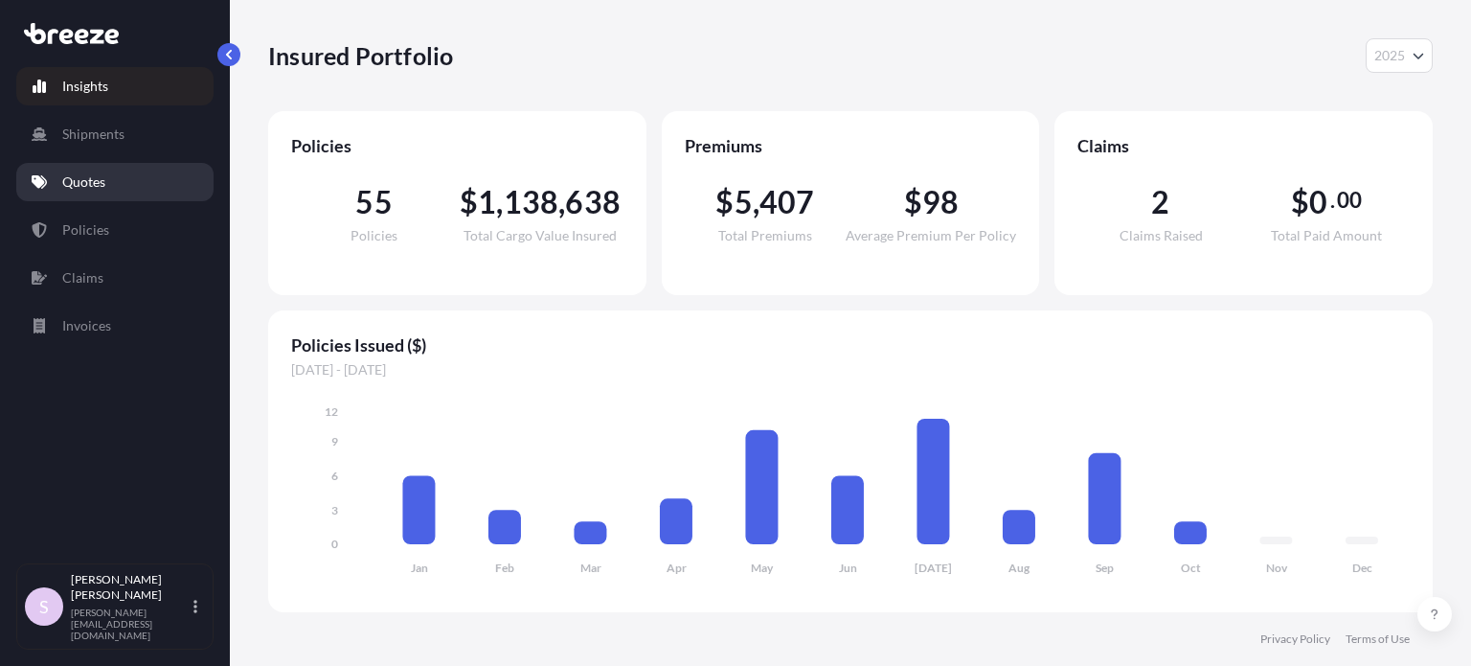
click at [113, 169] on link "Quotes" at bounding box center [114, 182] width 197 height 38
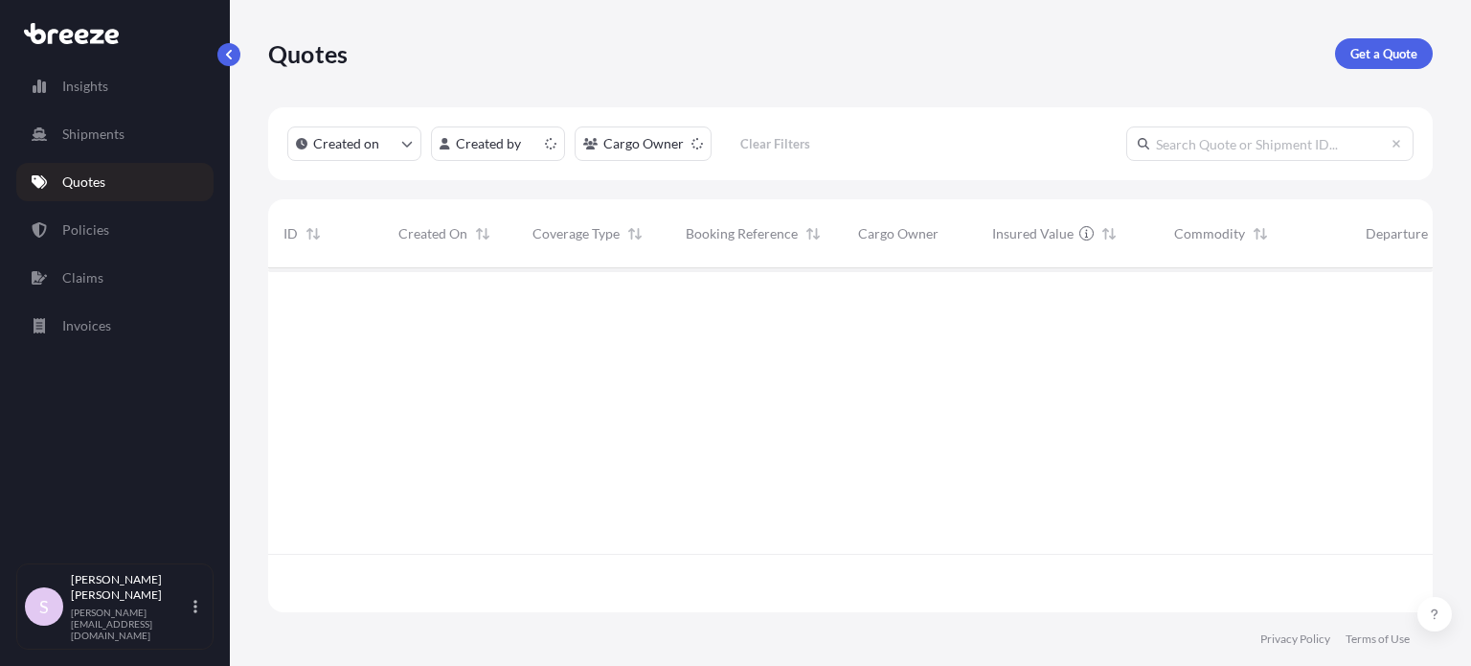
scroll to position [340, 1149]
click at [1229, 159] on input "text" at bounding box center [1269, 143] width 287 height 34
paste input "501022"
type input "501022"
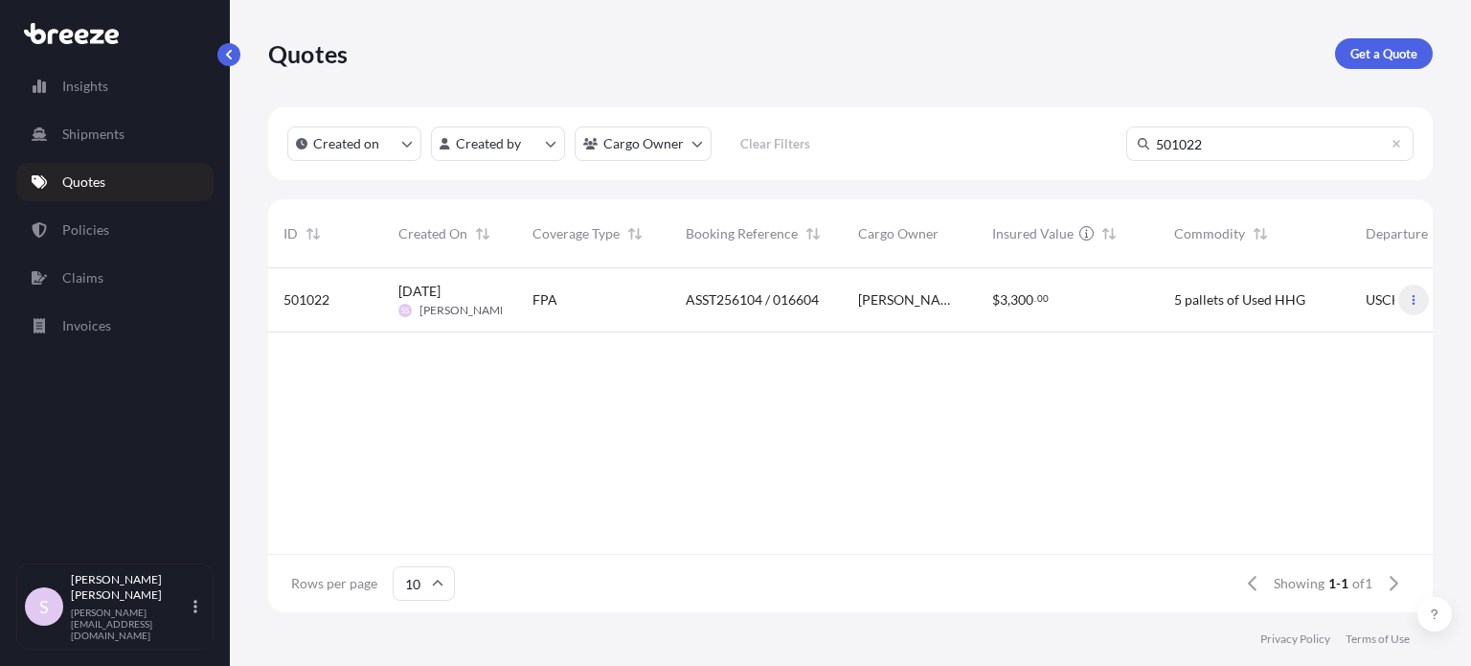
click at [1413, 304] on icon "button" at bounding box center [1414, 300] width 3 height 10
click at [795, 290] on span "ASST256104 / 016604" at bounding box center [752, 299] width 133 height 19
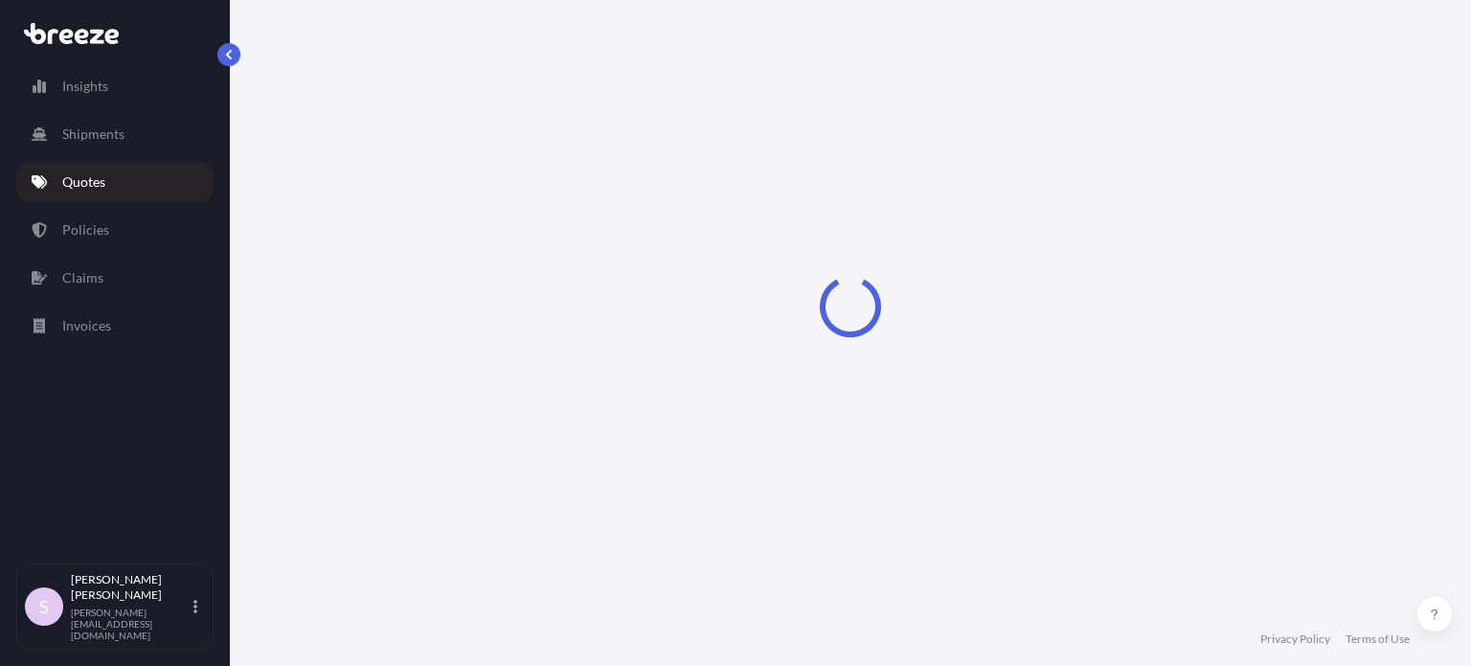
select select "Sea"
select select "1"
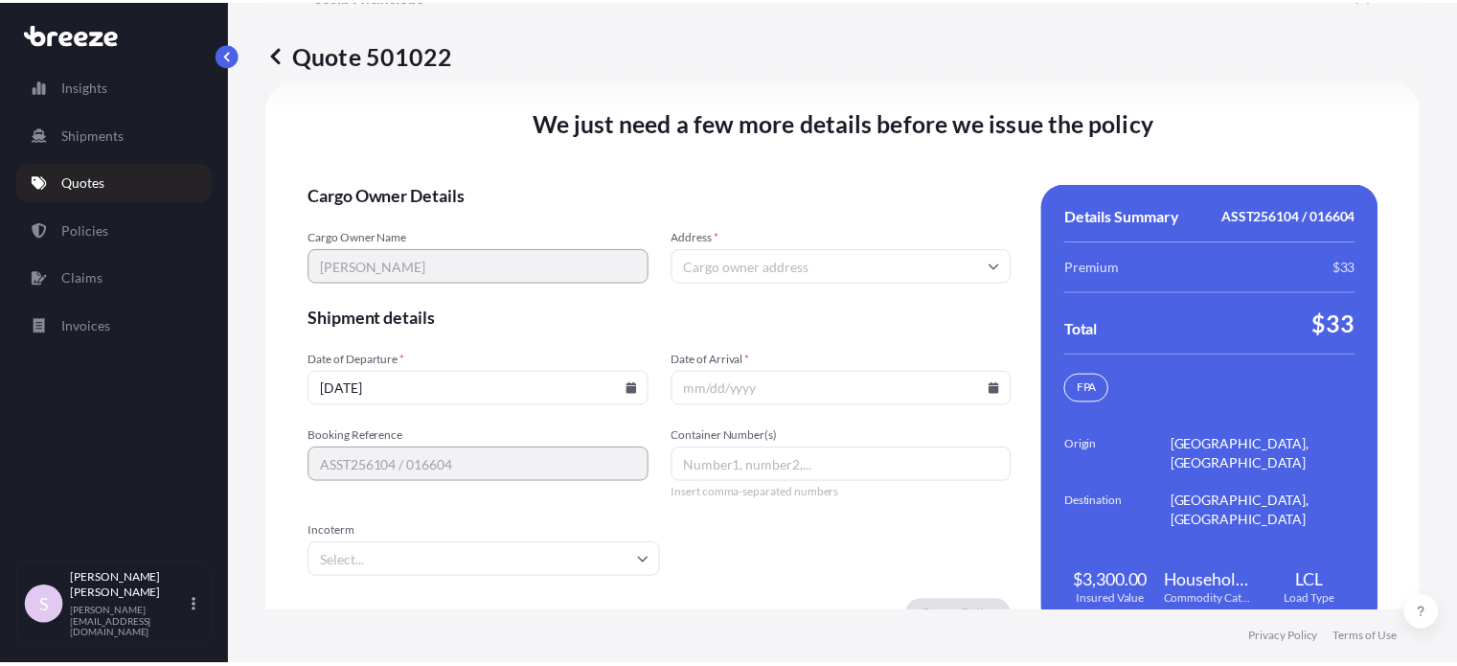
scroll to position [3038, 0]
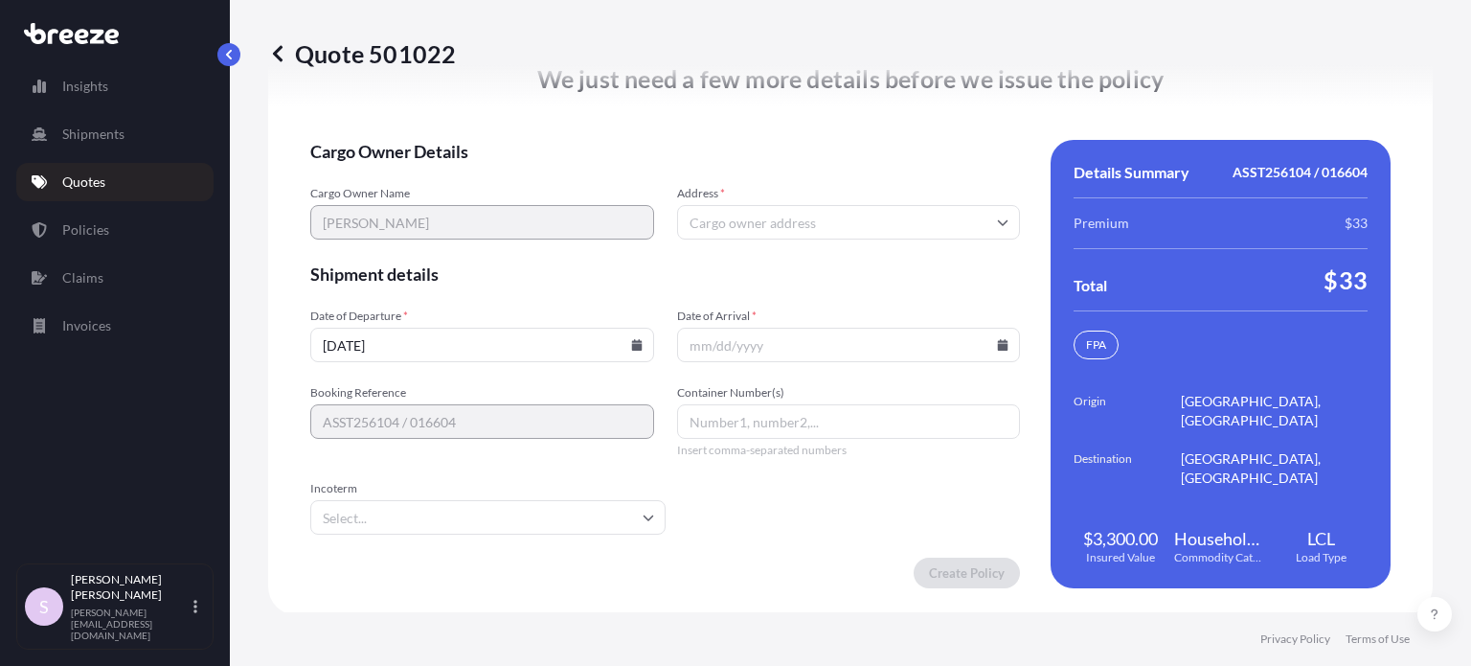
click at [631, 344] on icon at bounding box center [636, 344] width 11 height 11
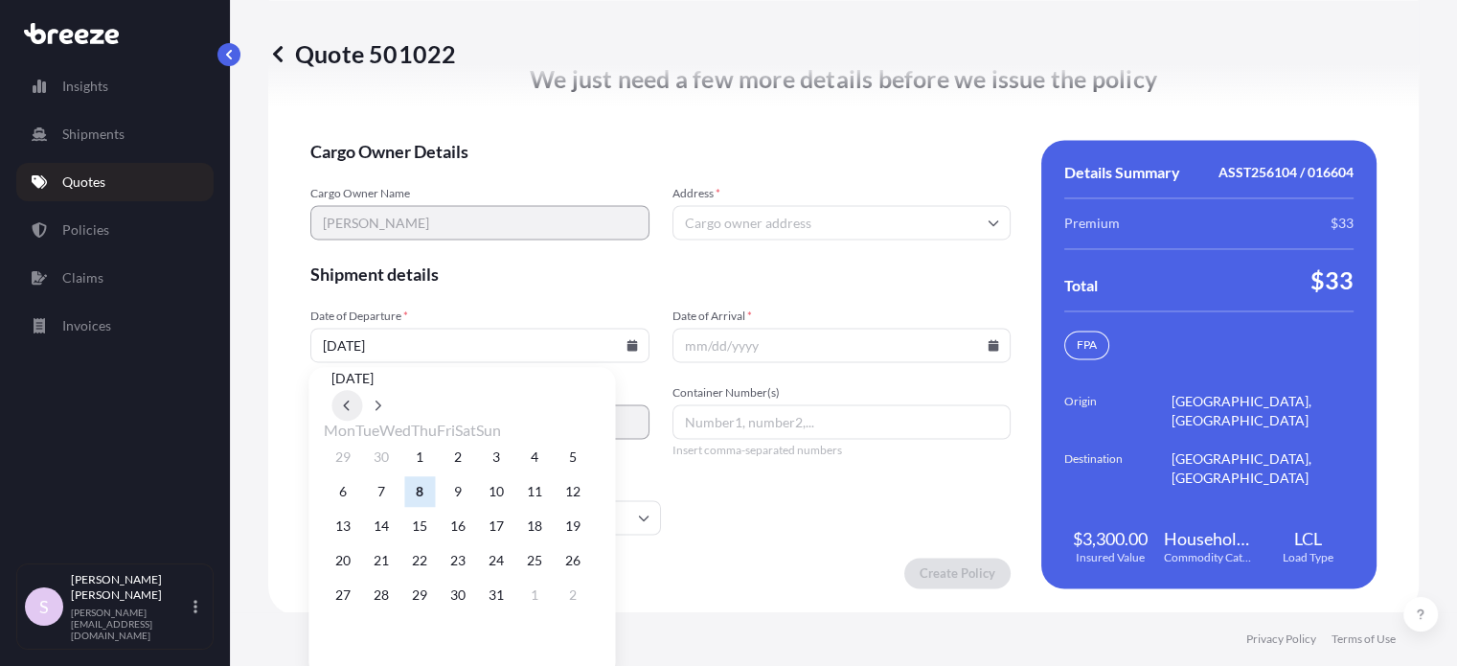
click at [362, 399] on button at bounding box center [346, 405] width 31 height 31
click at [545, 279] on form "Cargo Owner Details Cargo Owner Name Tolulope Ayotunde Aremu Address * Shipment…" at bounding box center [660, 364] width 700 height 448
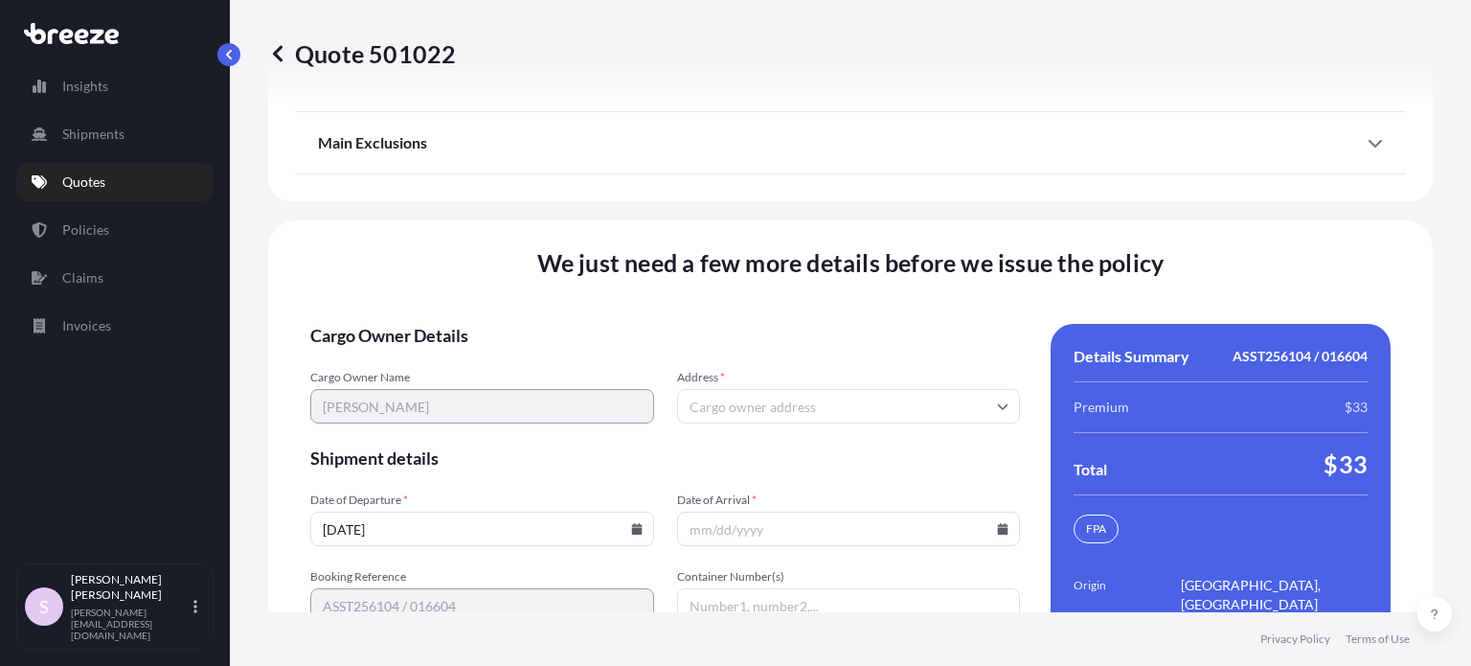
scroll to position [2847, 0]
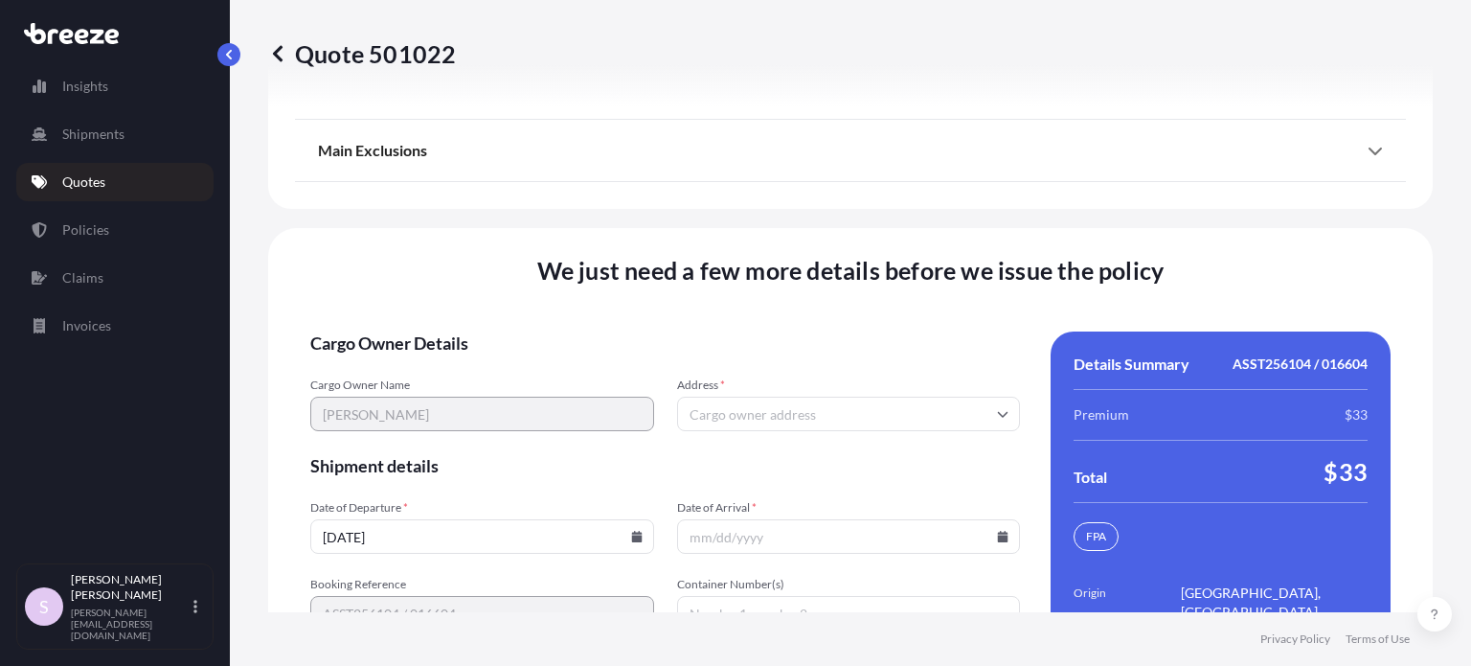
click at [804, 412] on input "Address *" at bounding box center [849, 414] width 344 height 34
paste input "2598, Morehead Street, Norcross, Georgia, United States - 30071"
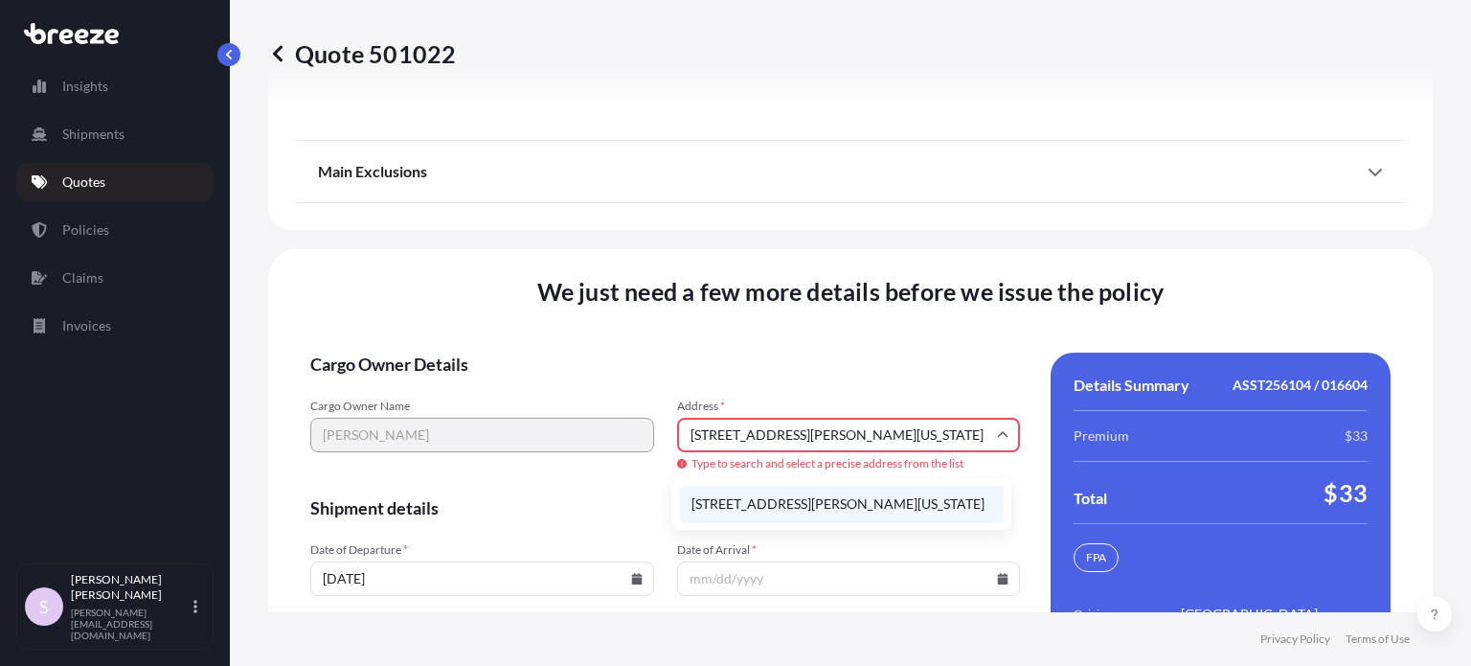
click at [851, 493] on li "2598 Morehead Street, Norcross, Georgia 30071, United States" at bounding box center [842, 504] width 324 height 36
type input "2598 Morehead St, Norcross, GA 30071, USA"
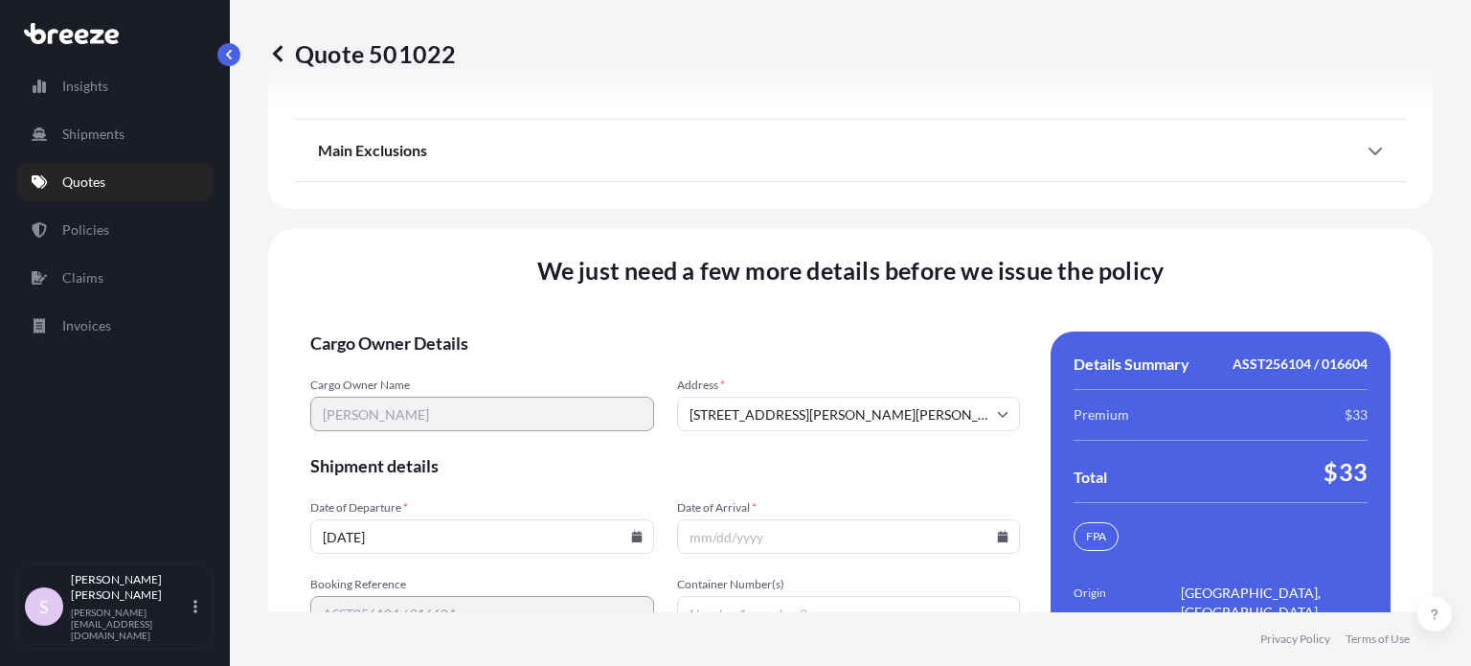
click at [773, 337] on span "Cargo Owner Details" at bounding box center [665, 342] width 710 height 23
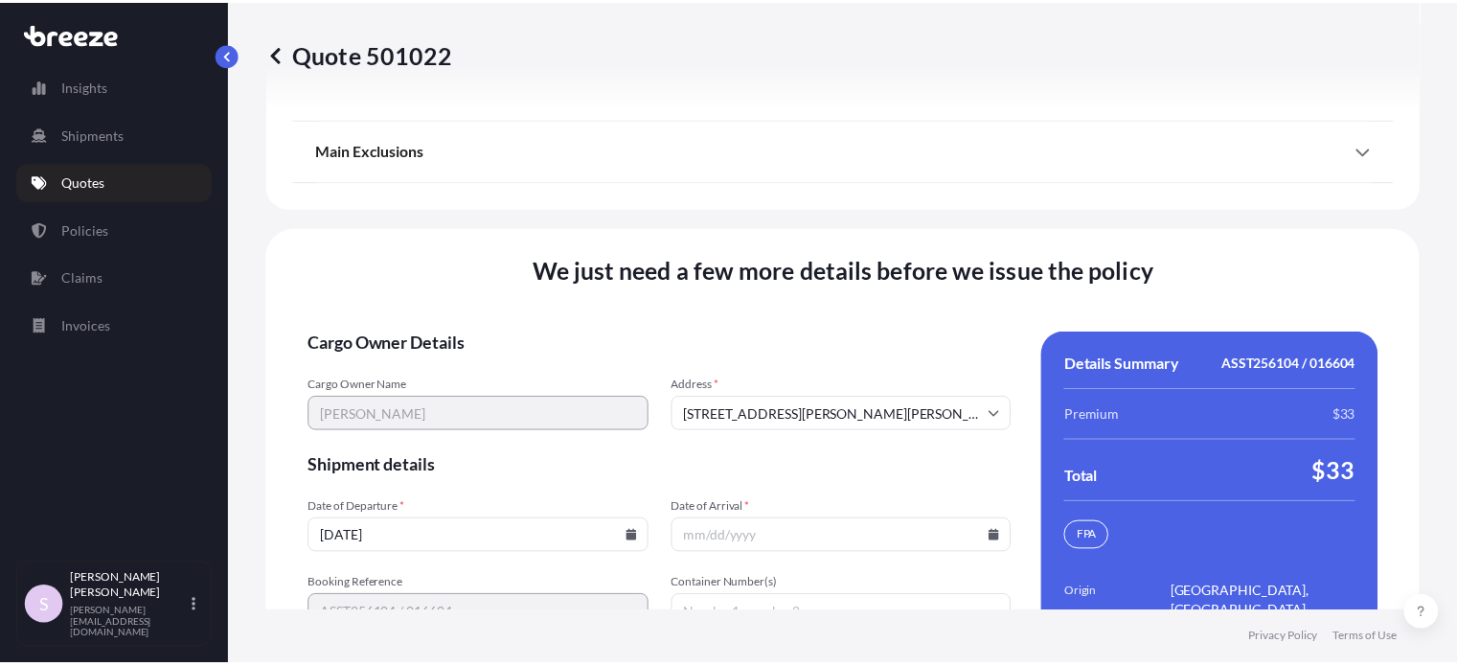
scroll to position [3038, 0]
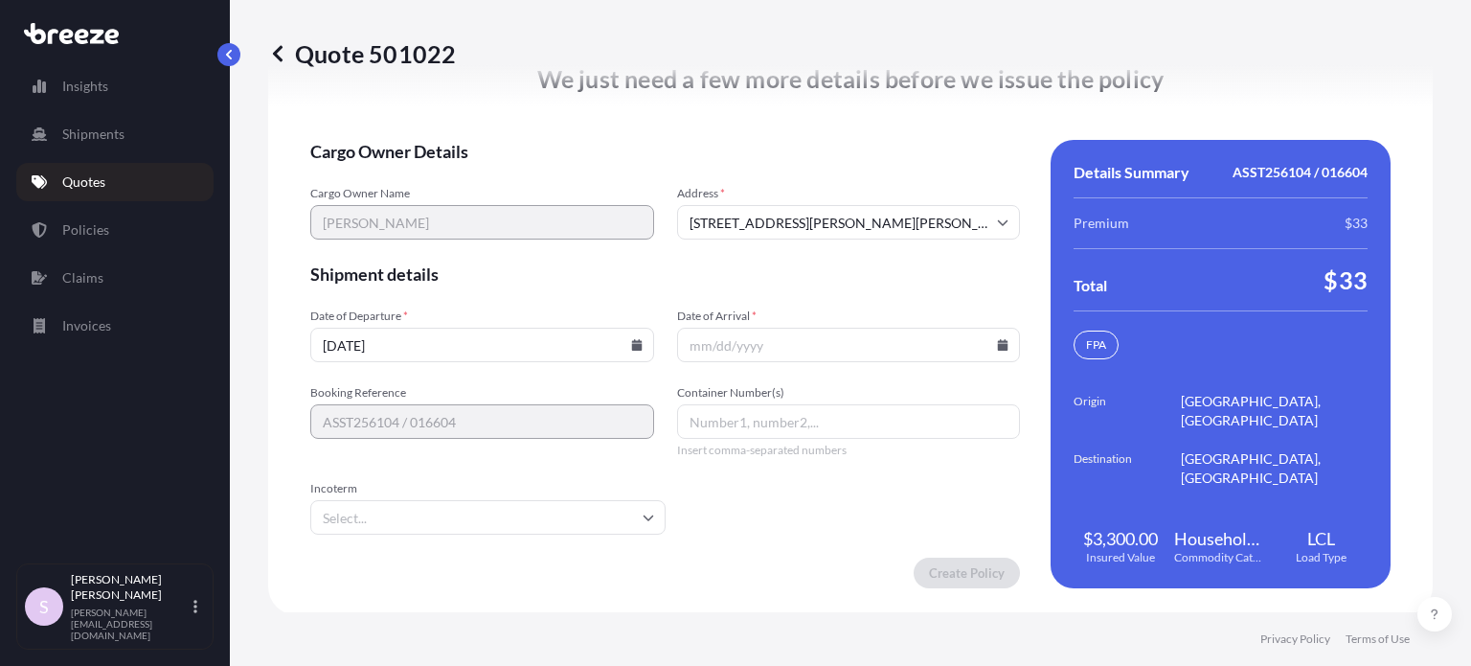
click at [998, 346] on icon at bounding box center [1003, 344] width 11 height 11
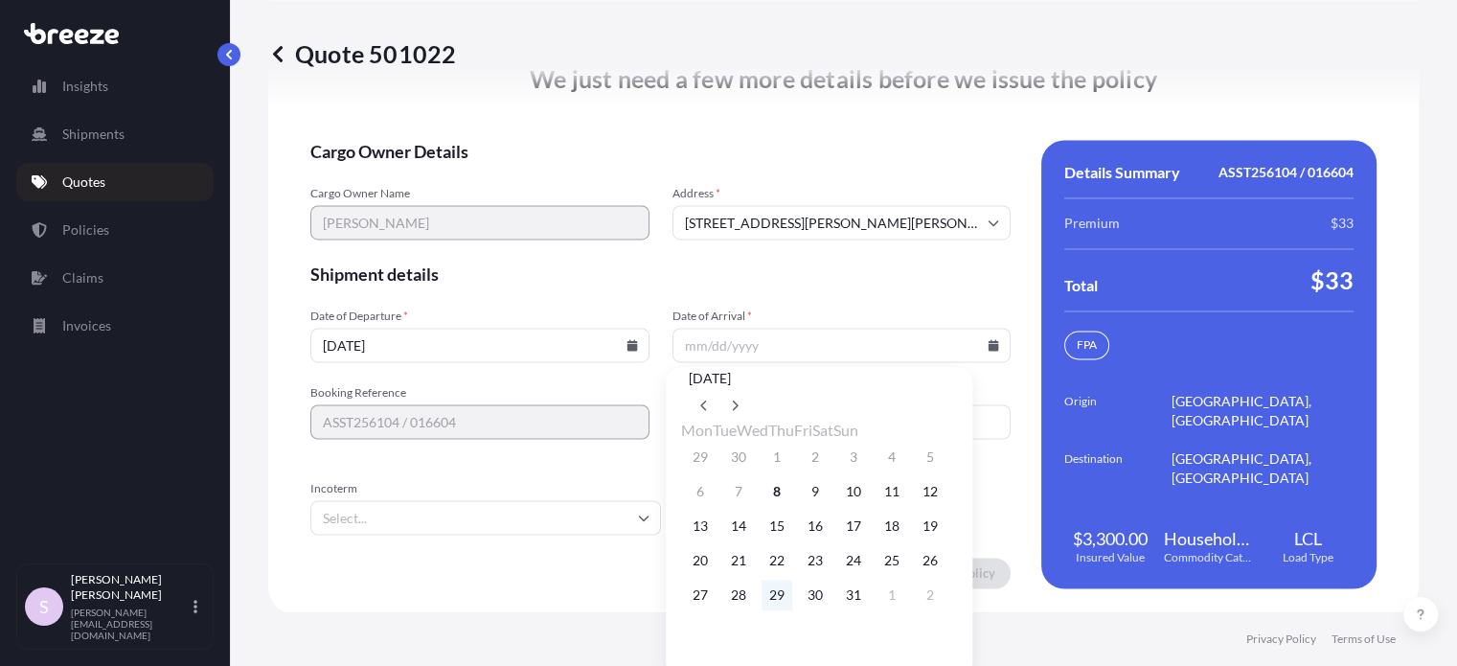
click at [792, 610] on button "29" at bounding box center [777, 595] width 31 height 31
type input "10/29/2025"
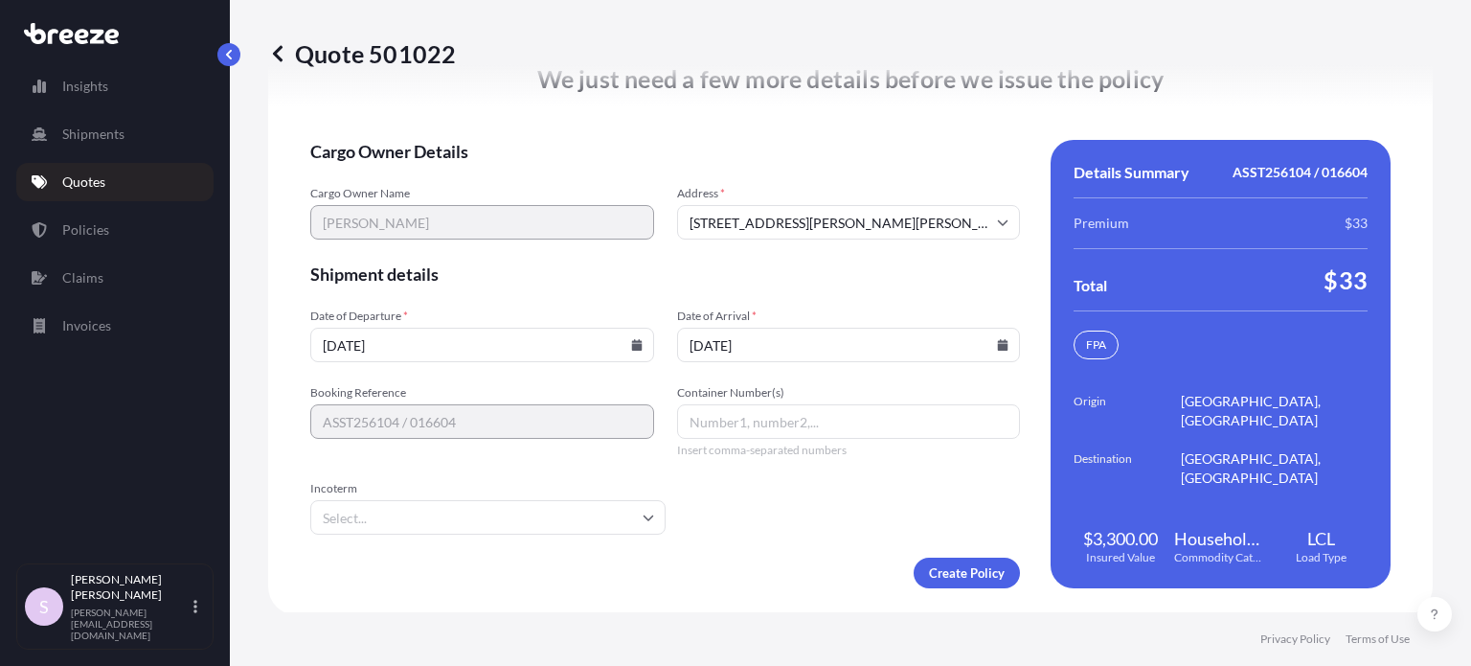
click at [831, 284] on form "Cargo Owner Details Cargo Owner Name Tolulope Ayotunde Aremu Address * 2598 Mor…" at bounding box center [665, 364] width 710 height 448
click at [631, 342] on icon at bounding box center [636, 344] width 11 height 11
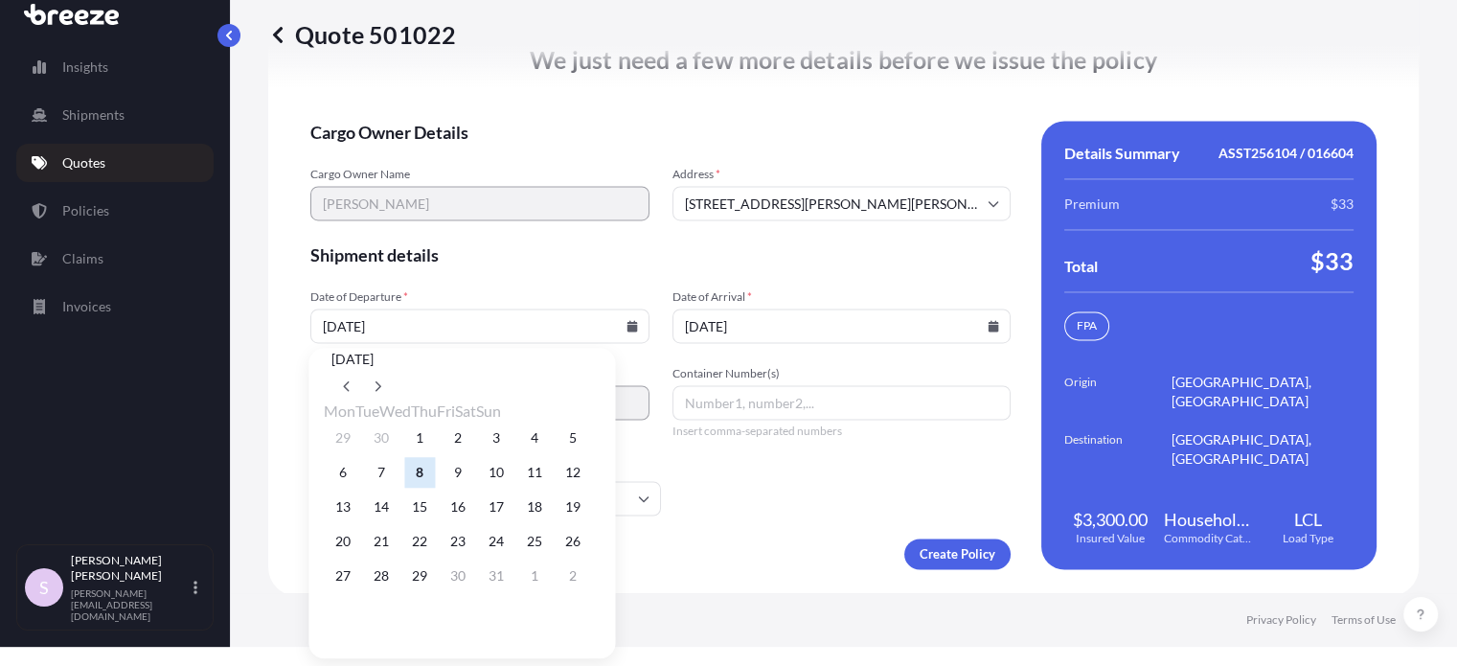
scroll to position [36, 0]
click at [362, 371] on button at bounding box center [346, 386] width 31 height 31
click at [473, 512] on button "18" at bounding box center [458, 506] width 31 height 31
type input "09/18/2025"
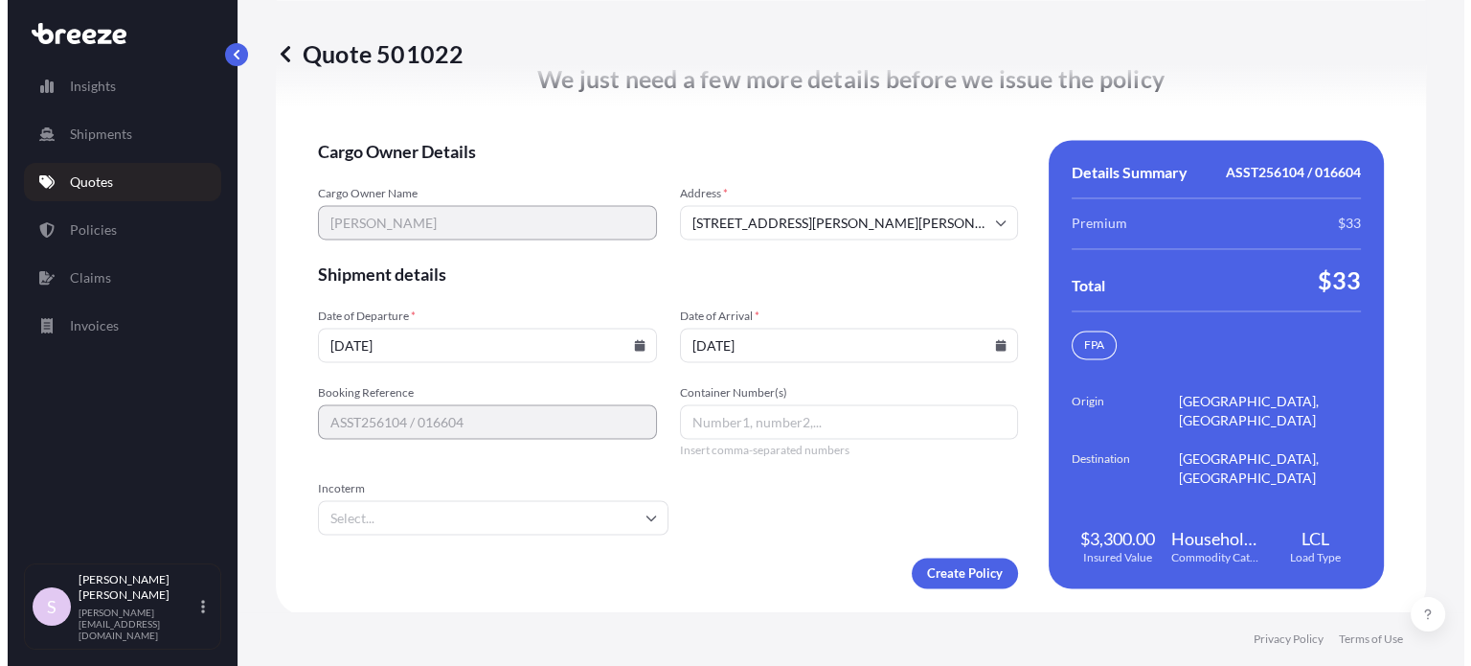
scroll to position [0, 0]
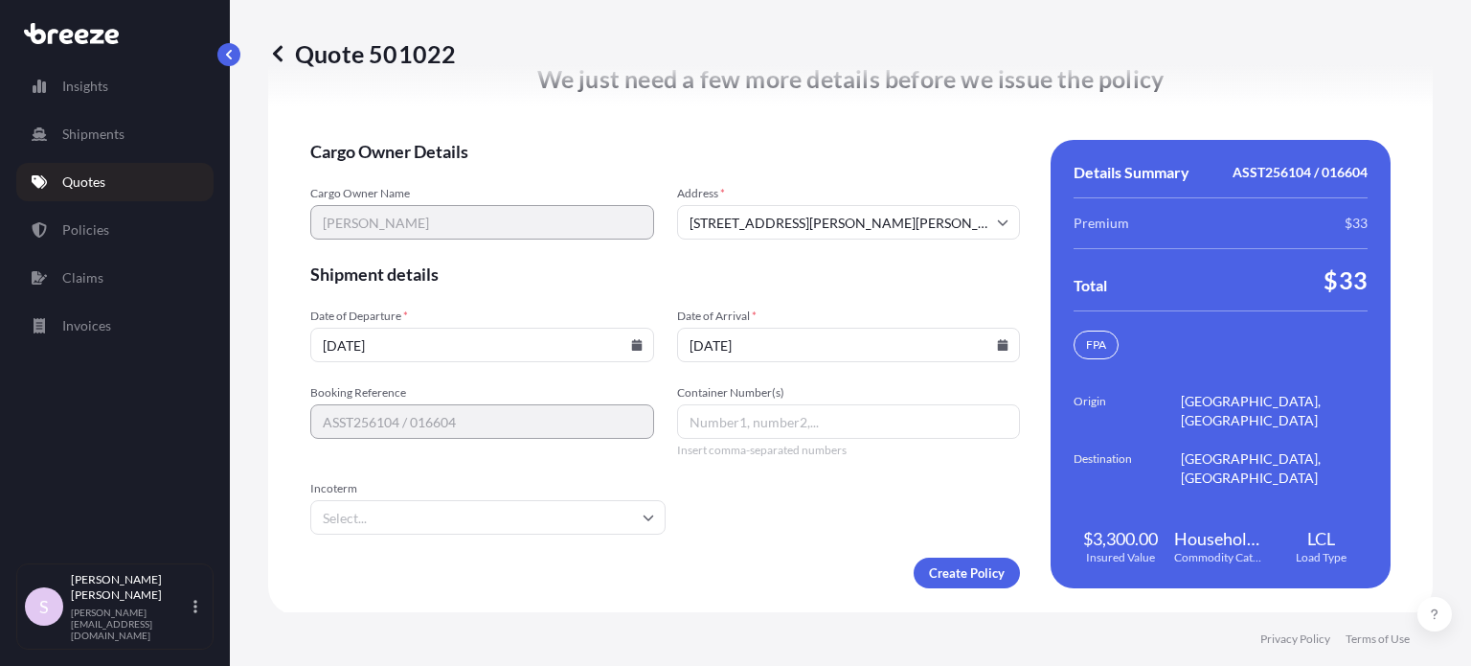
click at [547, 271] on span "Shipment details" at bounding box center [665, 273] width 710 height 23
click at [631, 344] on icon at bounding box center [636, 344] width 11 height 11
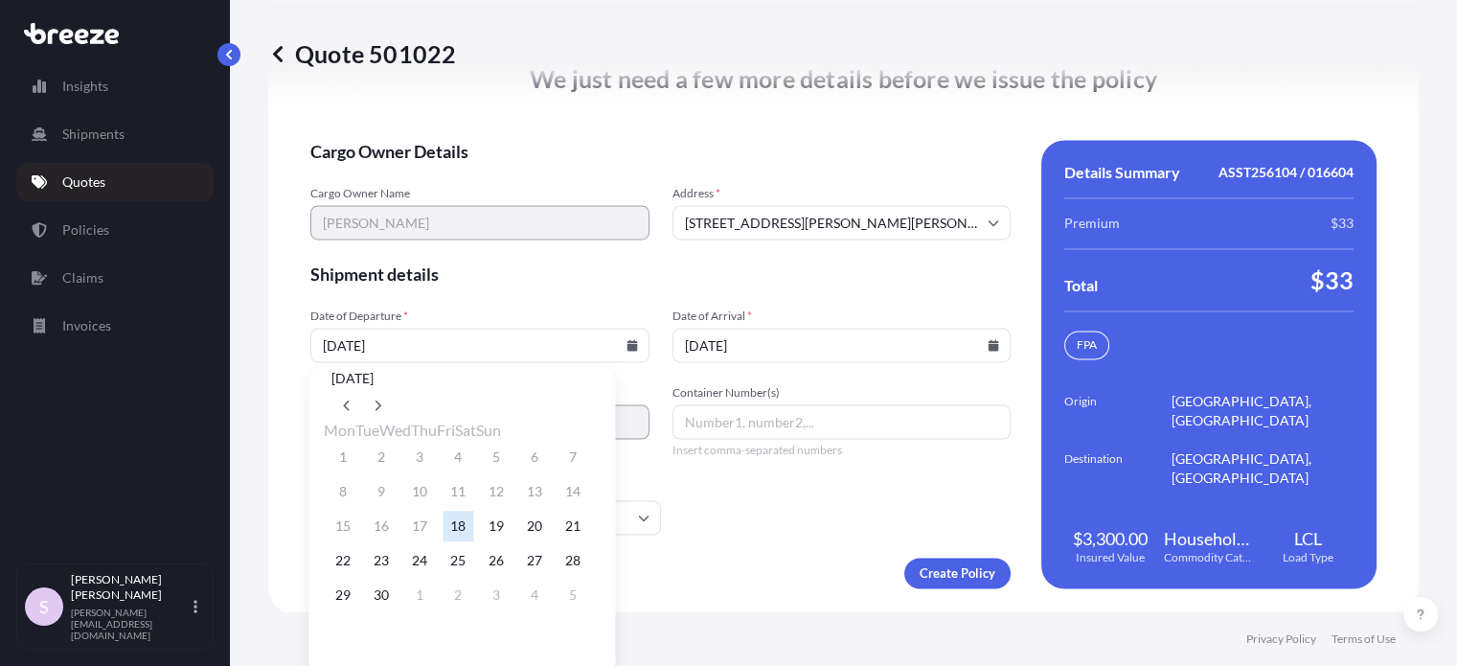
click at [473, 541] on button "18" at bounding box center [458, 526] width 31 height 31
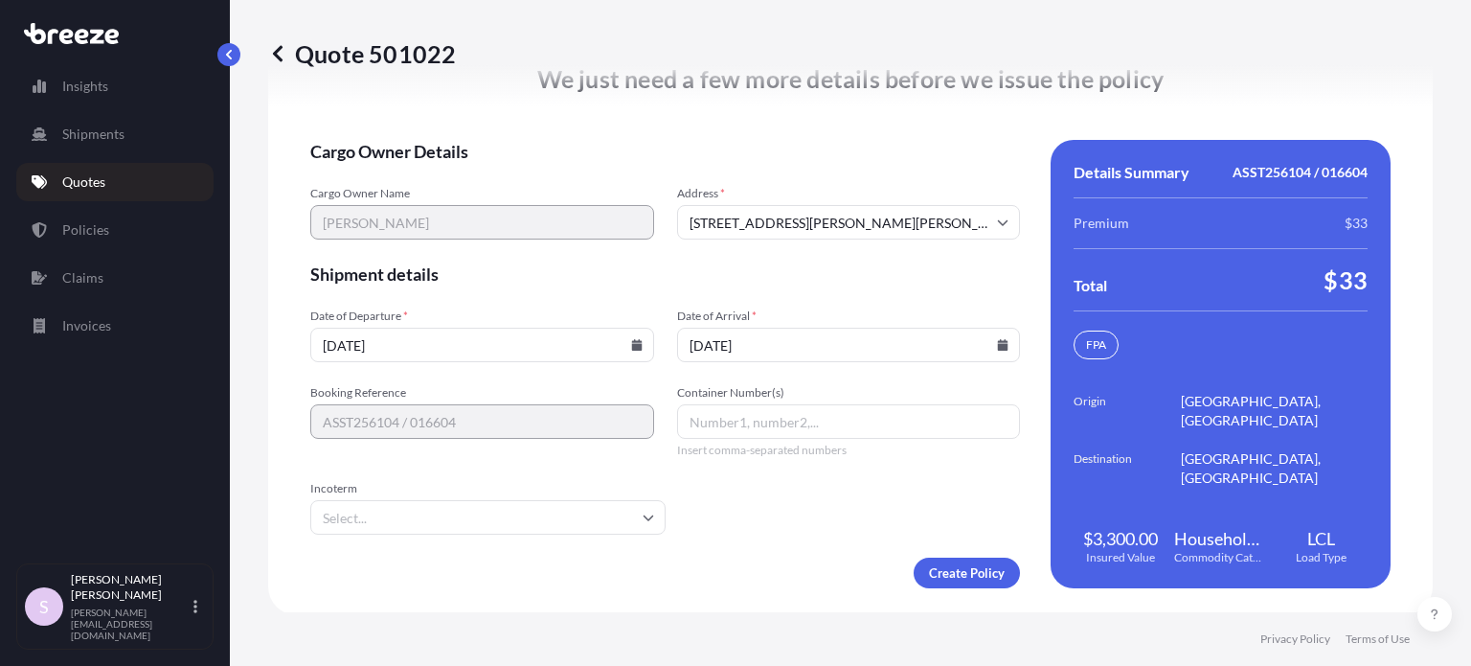
click at [546, 291] on form "Cargo Owner Details Cargo Owner Name Tolulope Ayotunde Aremu Address * 2598 Mor…" at bounding box center [665, 364] width 710 height 448
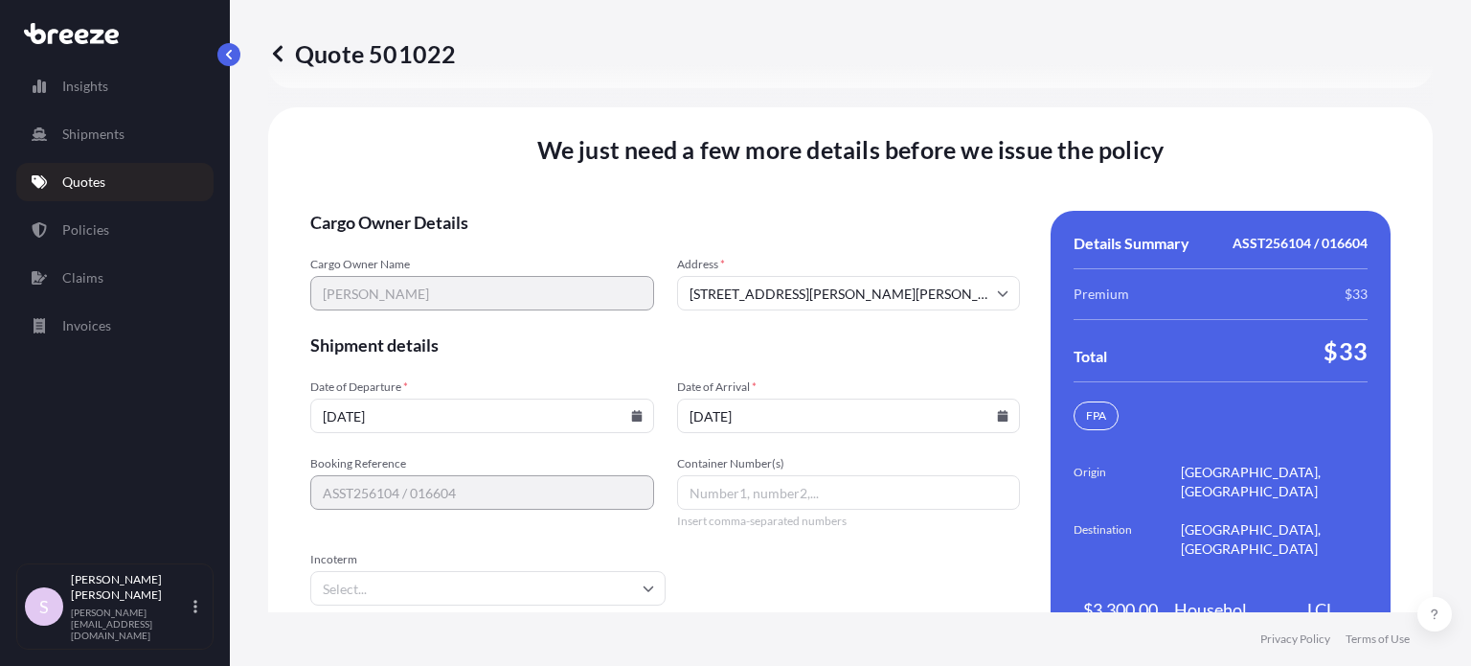
scroll to position [3038, 0]
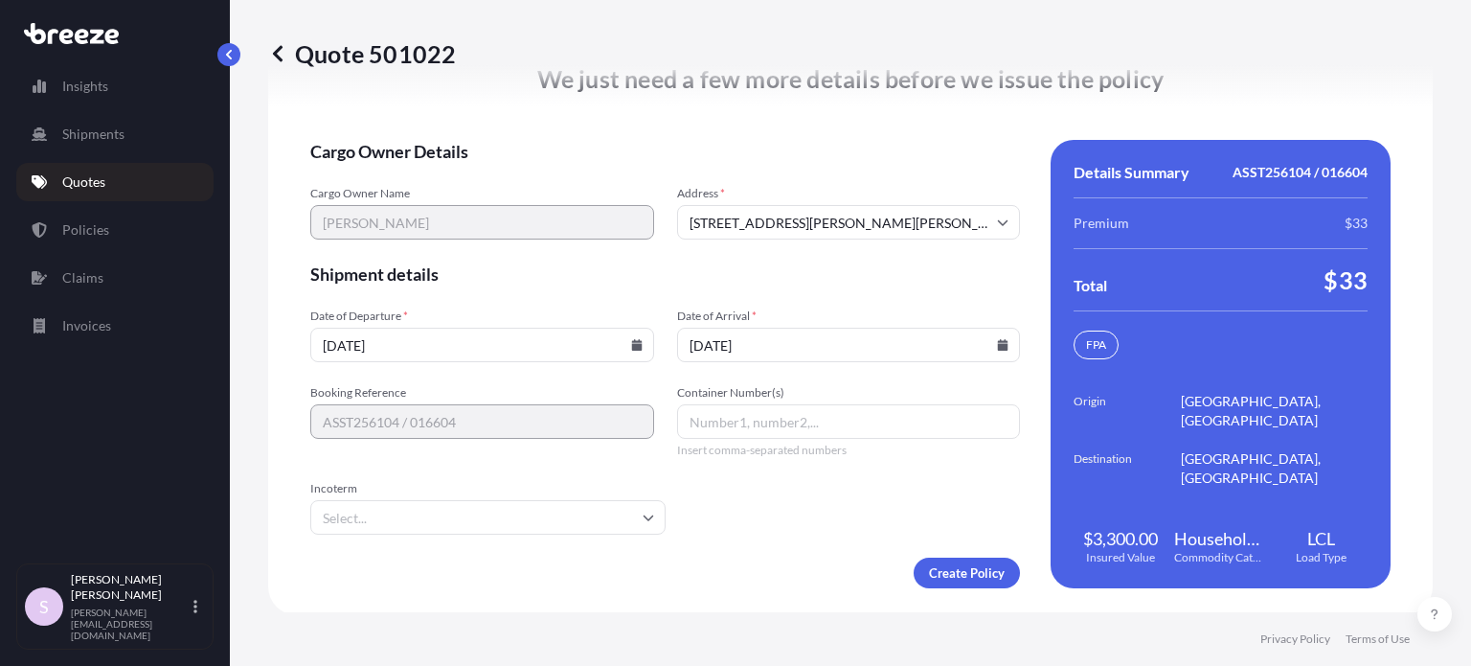
click at [631, 339] on icon at bounding box center [636, 344] width 11 height 11
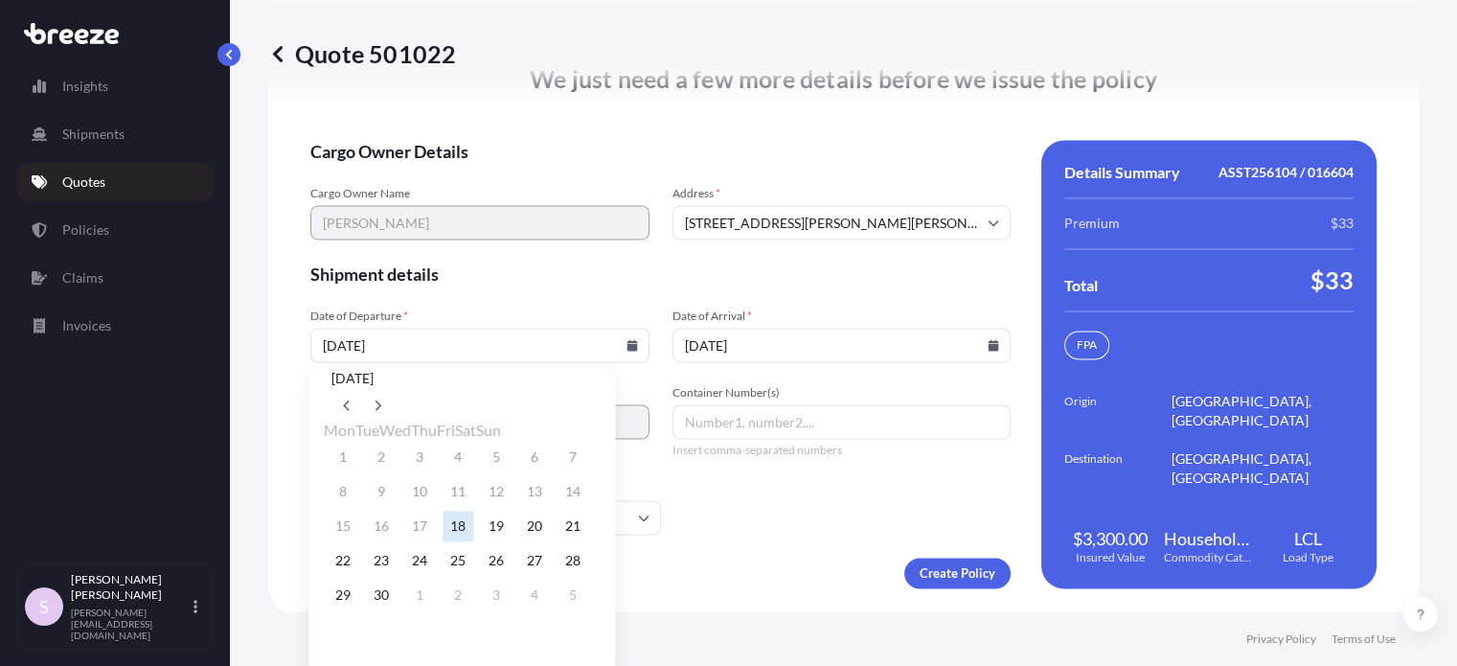
click at [473, 541] on button "18" at bounding box center [458, 526] width 31 height 31
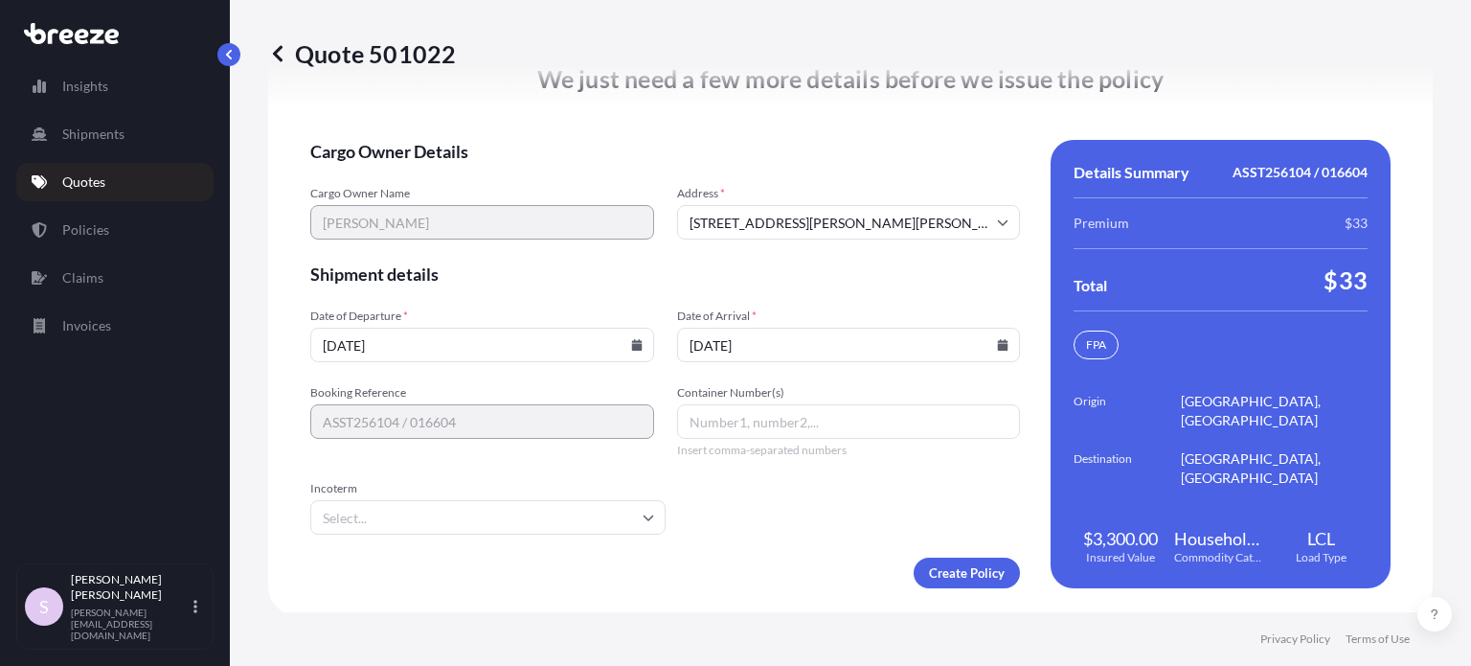
click at [737, 414] on input "Container Number(s)" at bounding box center [849, 421] width 344 height 34
click at [630, 348] on div "09/18/2025" at bounding box center [482, 345] width 344 height 34
click at [631, 348] on icon at bounding box center [636, 344] width 11 height 11
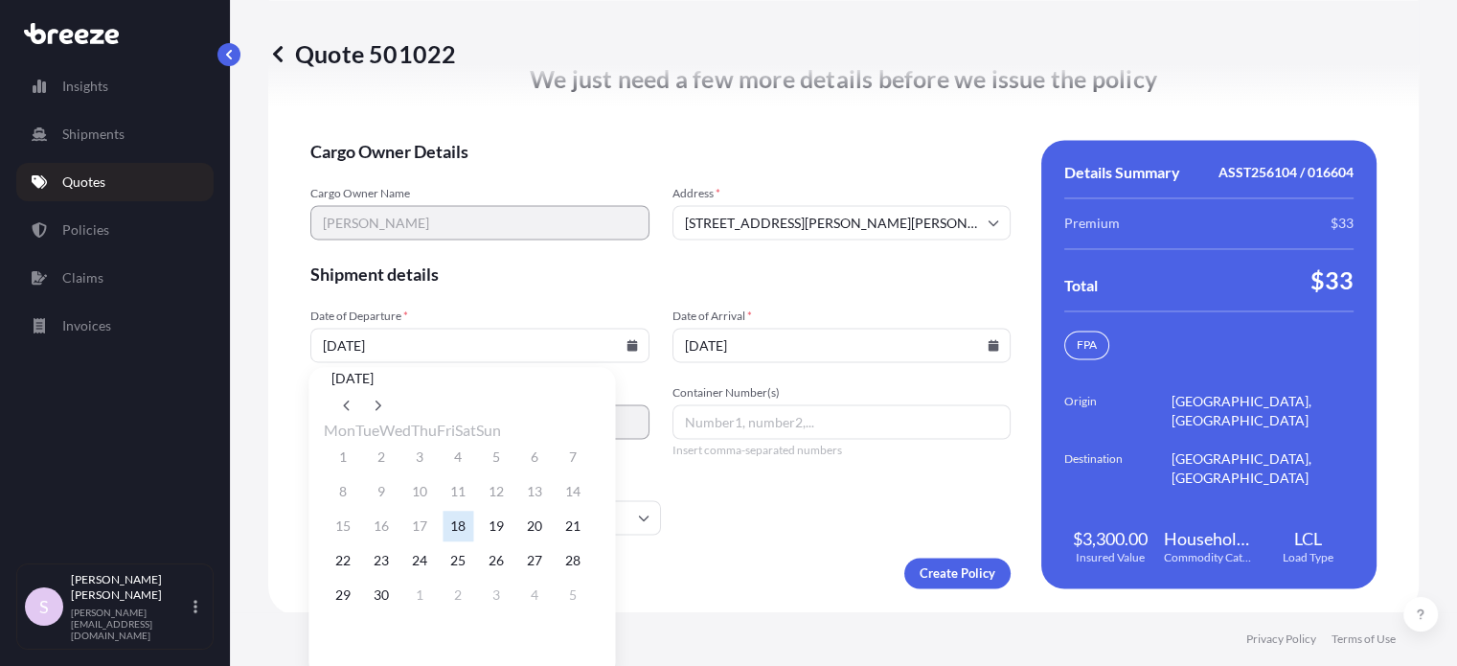
click at [473, 541] on button "18" at bounding box center [458, 526] width 31 height 31
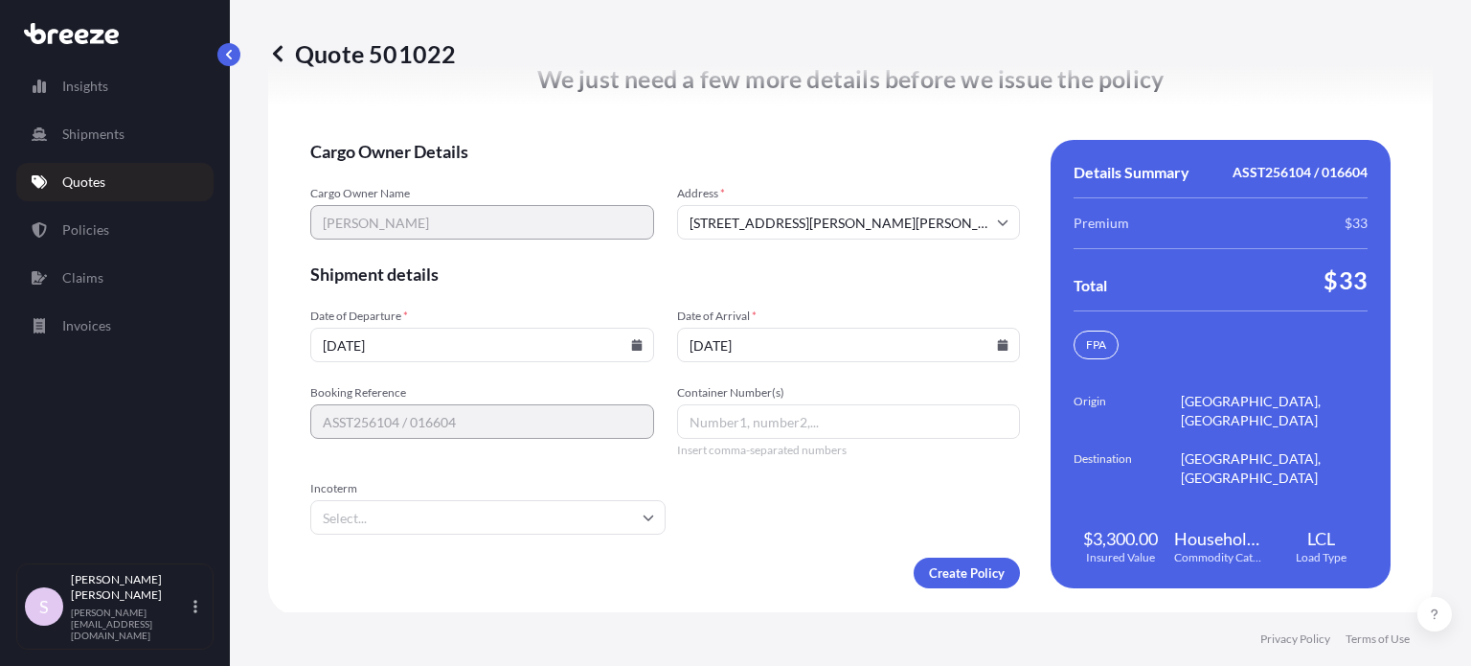
click at [570, 290] on form "Cargo Owner Details Cargo Owner Name Tolulope Ayotunde Aremu Address * 2598 Mor…" at bounding box center [665, 364] width 710 height 448
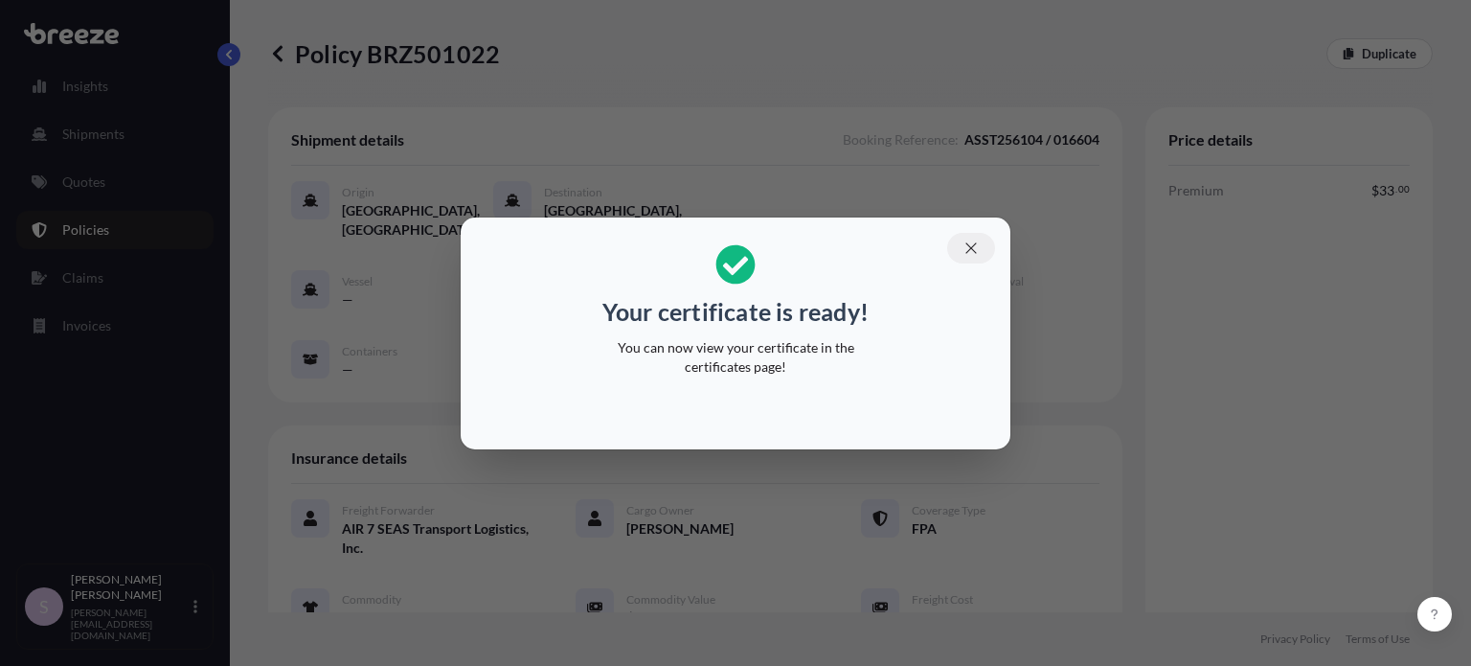
click at [971, 245] on icon "button" at bounding box center [971, 247] width 17 height 17
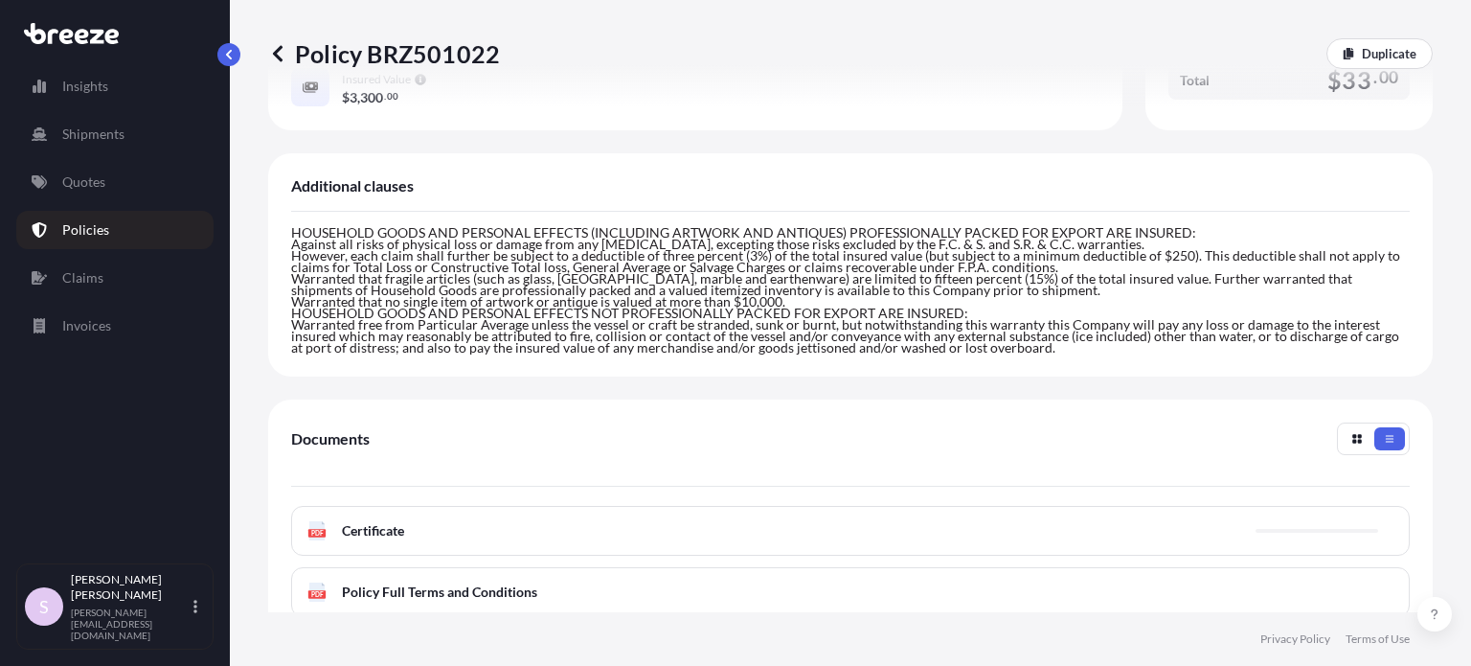
scroll to position [819, 0]
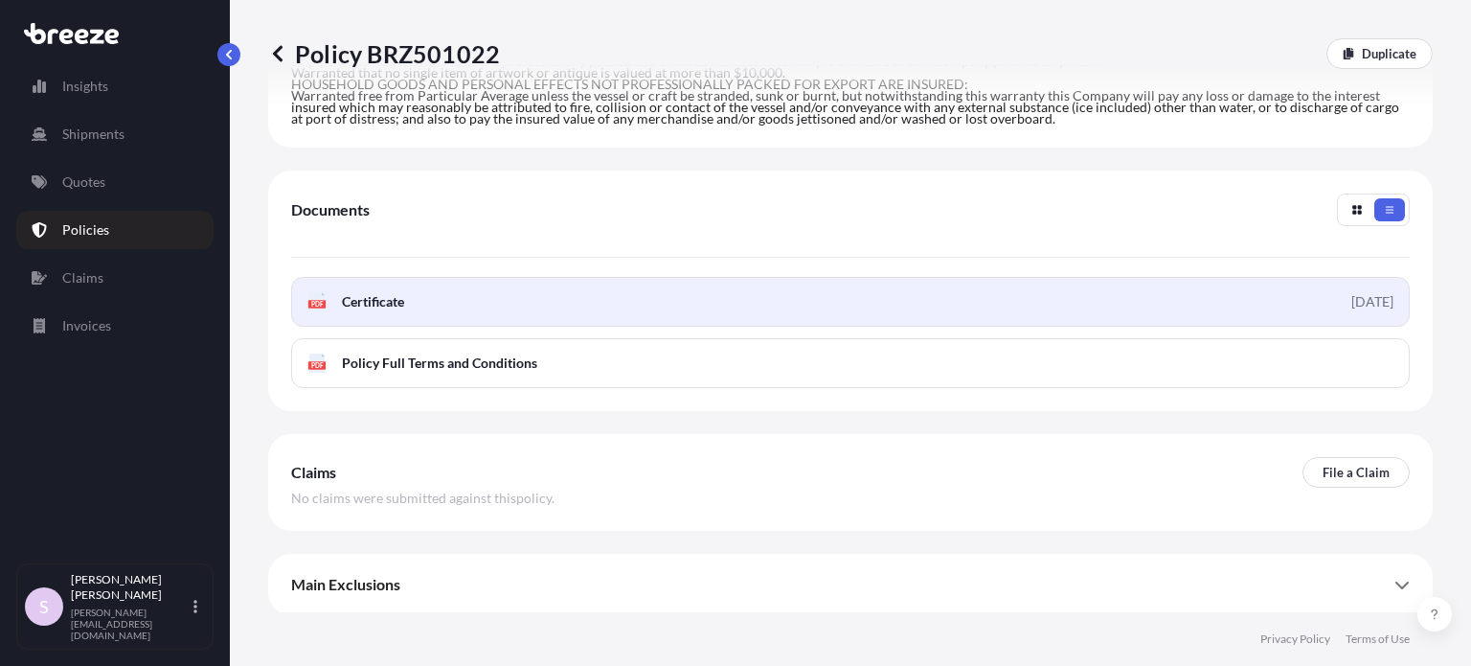
click at [375, 300] on span "Certificate" at bounding box center [373, 301] width 62 height 19
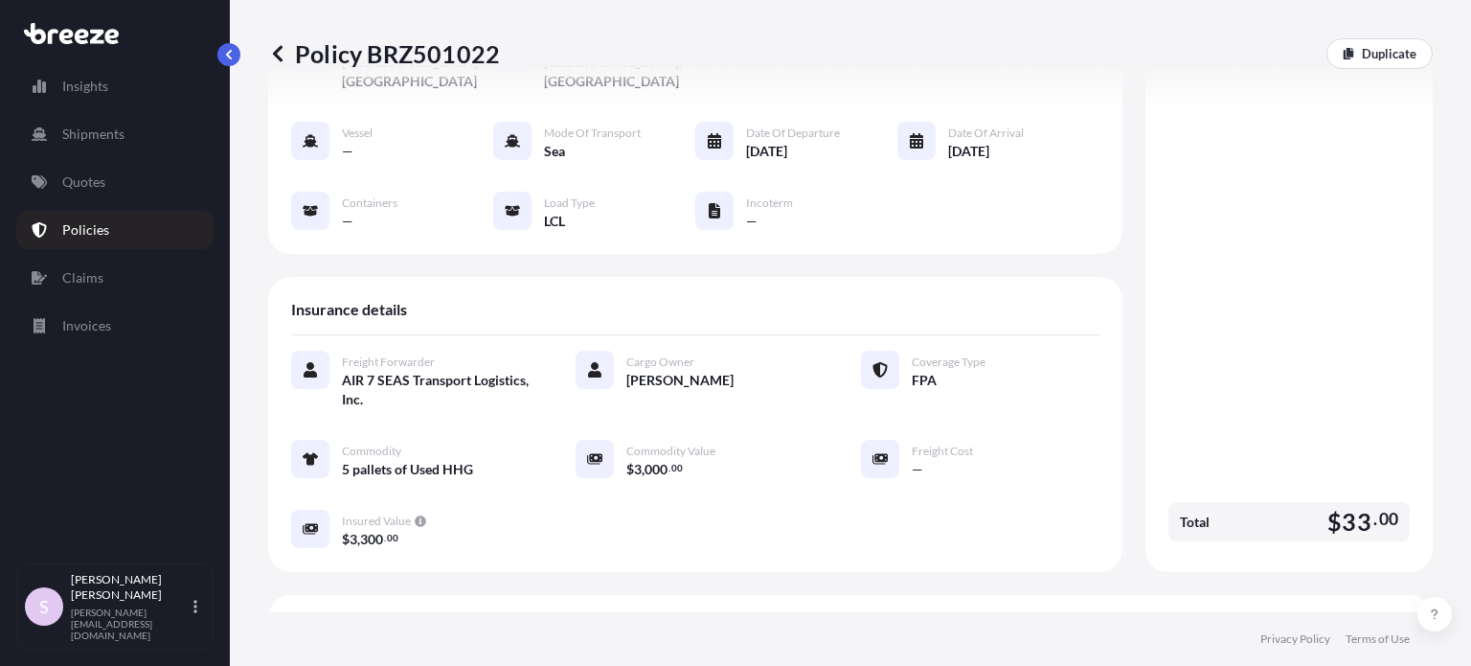
scroll to position [0, 0]
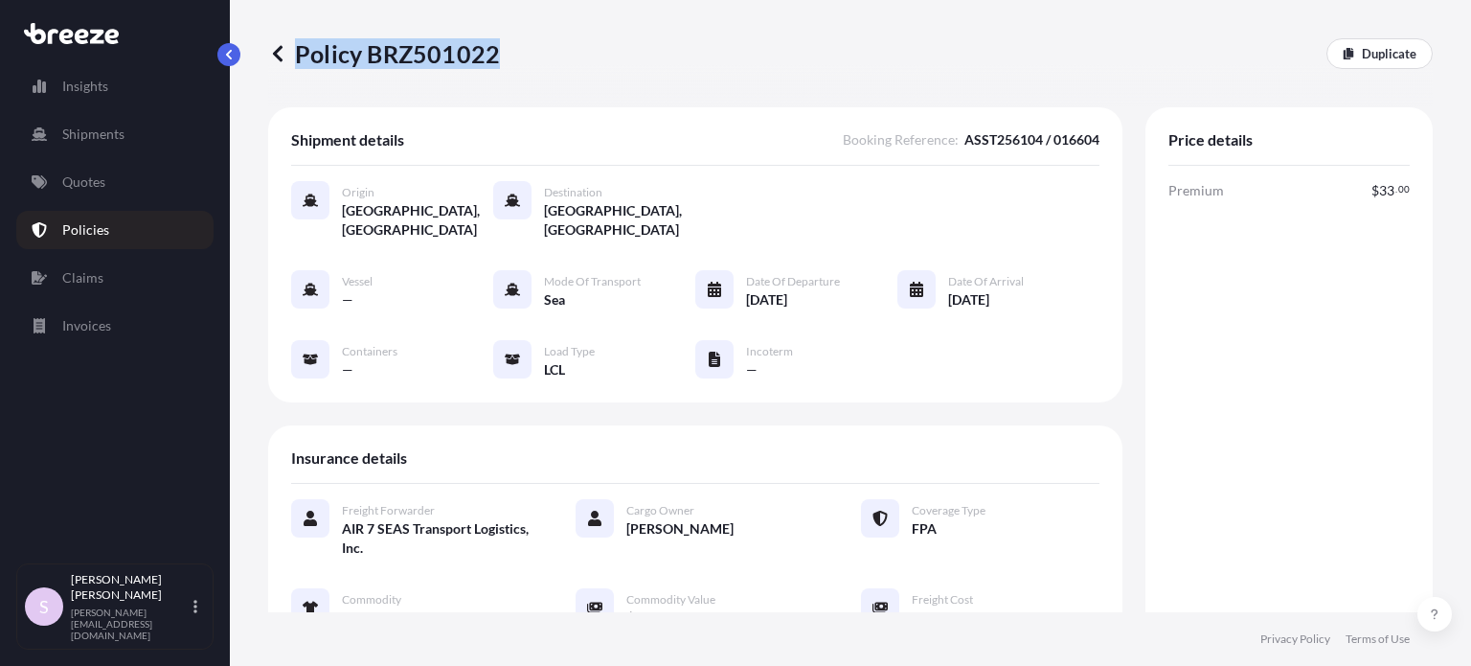
drag, startPoint x: 301, startPoint y: 56, endPoint x: 494, endPoint y: 64, distance: 193.7
click at [494, 64] on p "Policy BRZ501022" at bounding box center [384, 53] width 232 height 31
click at [492, 57] on p "Policy BRZ501022" at bounding box center [384, 53] width 232 height 31
click at [491, 57] on p "Policy BRZ501022" at bounding box center [384, 53] width 232 height 31
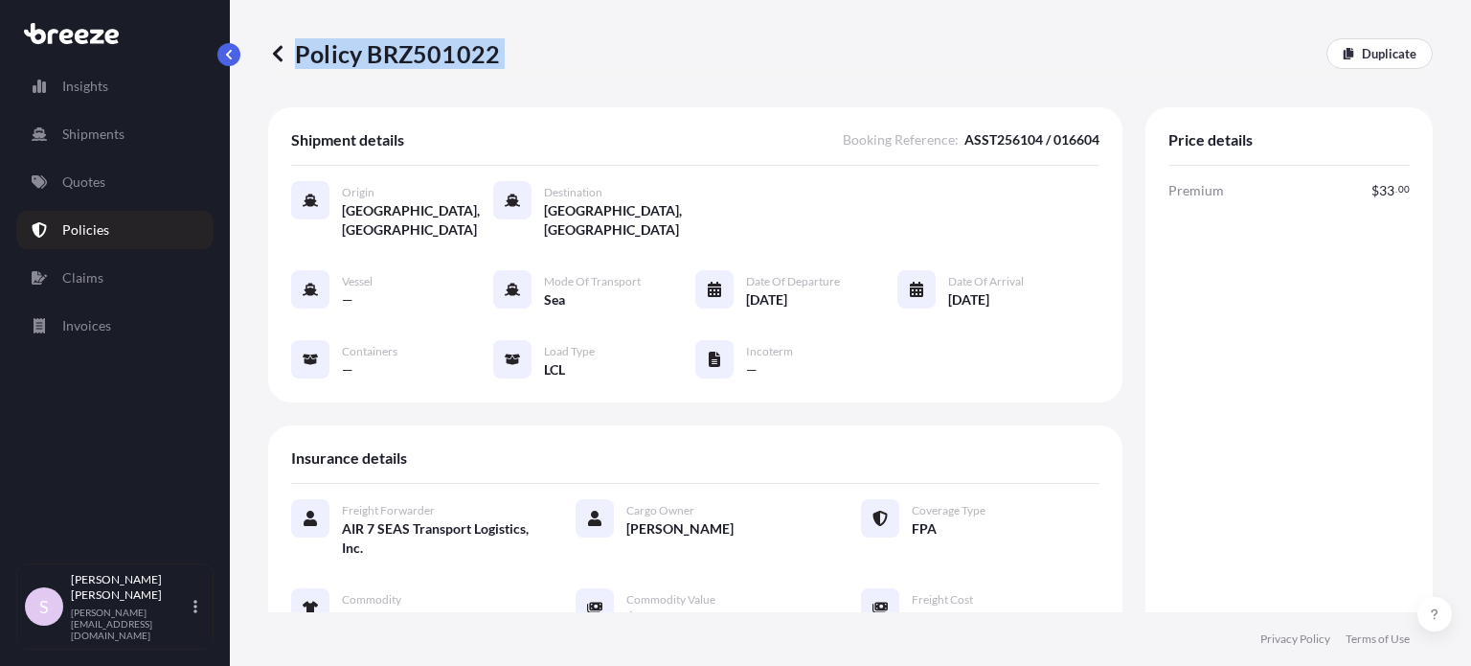
click at [491, 57] on p "Policy BRZ501022" at bounding box center [384, 53] width 232 height 31
copy div "Policy BRZ501022"
click at [1169, 184] on span "Premium" at bounding box center [1197, 190] width 56 height 19
copy span "Premium"
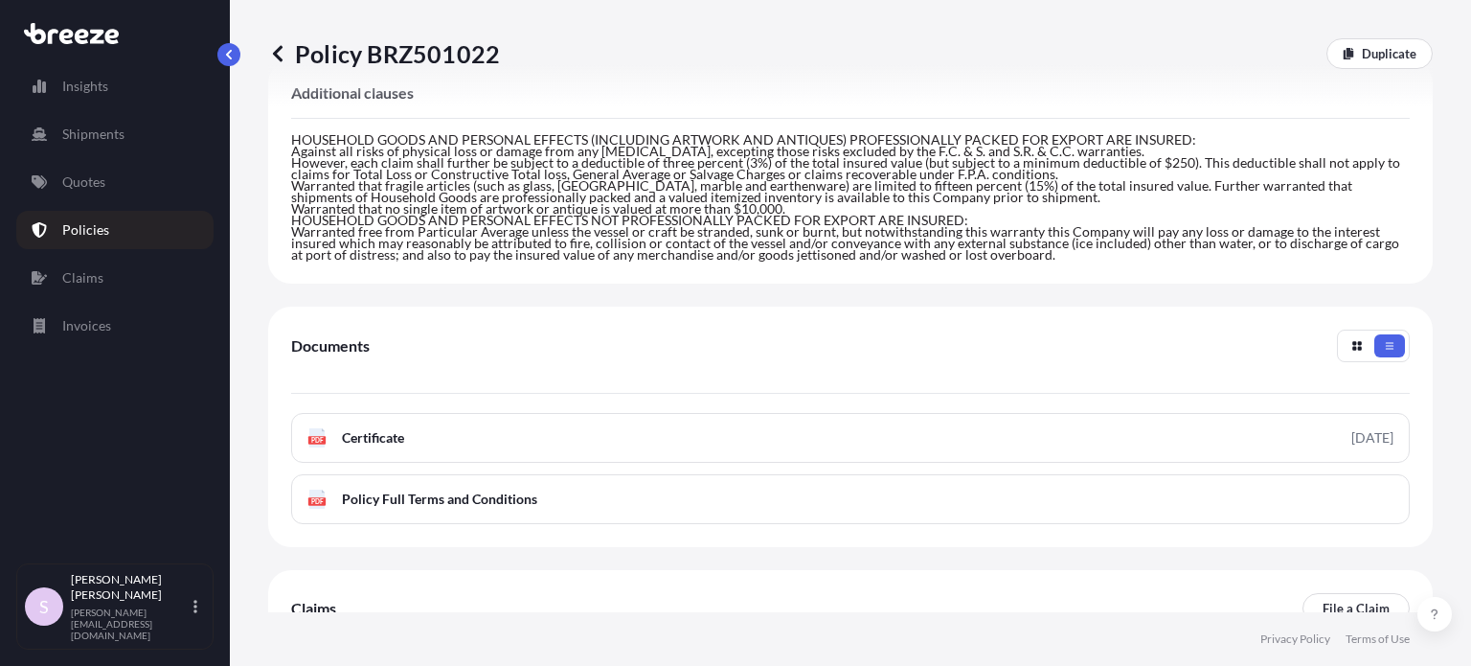
scroll to position [819, 0]
